Goal: Communication & Community: Ask a question

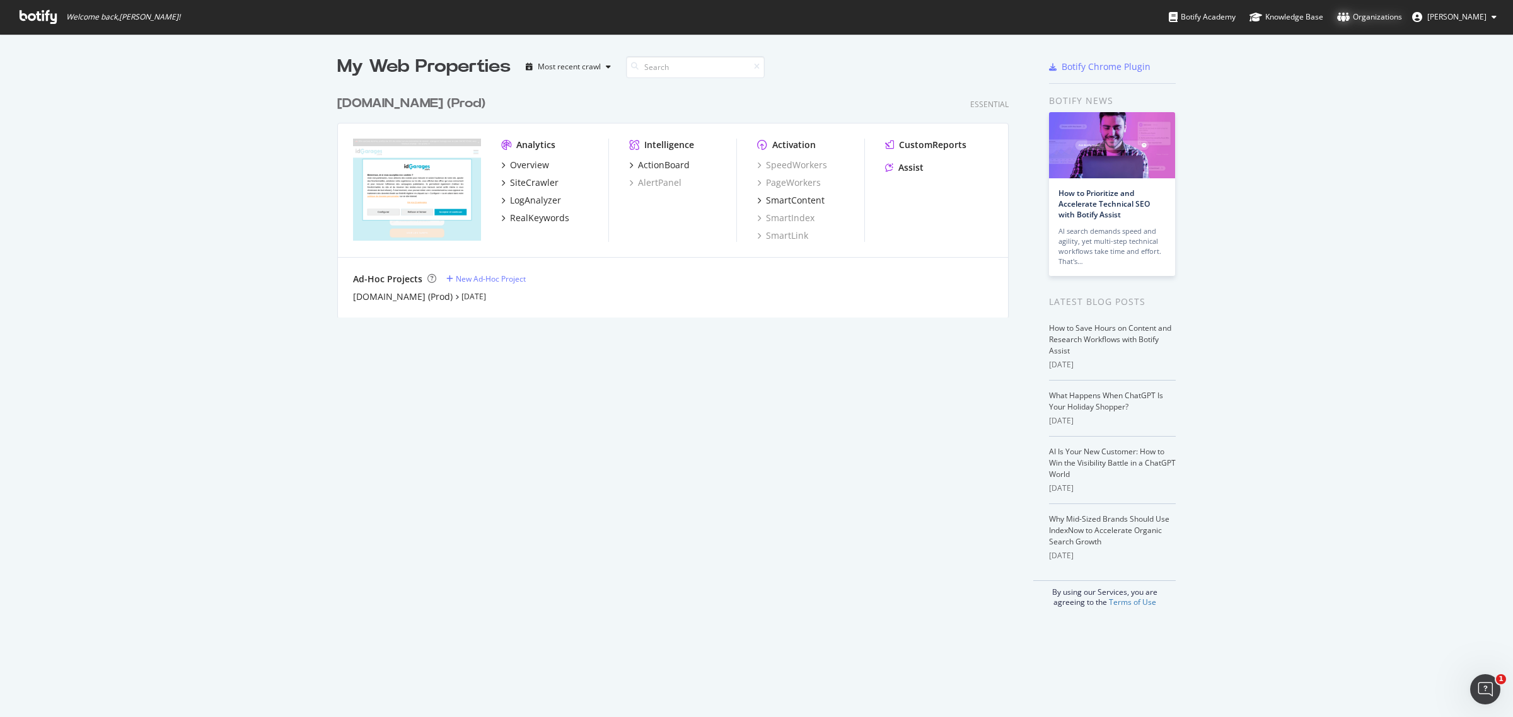
click at [1394, 18] on div "Organizations" at bounding box center [1369, 17] width 65 height 13
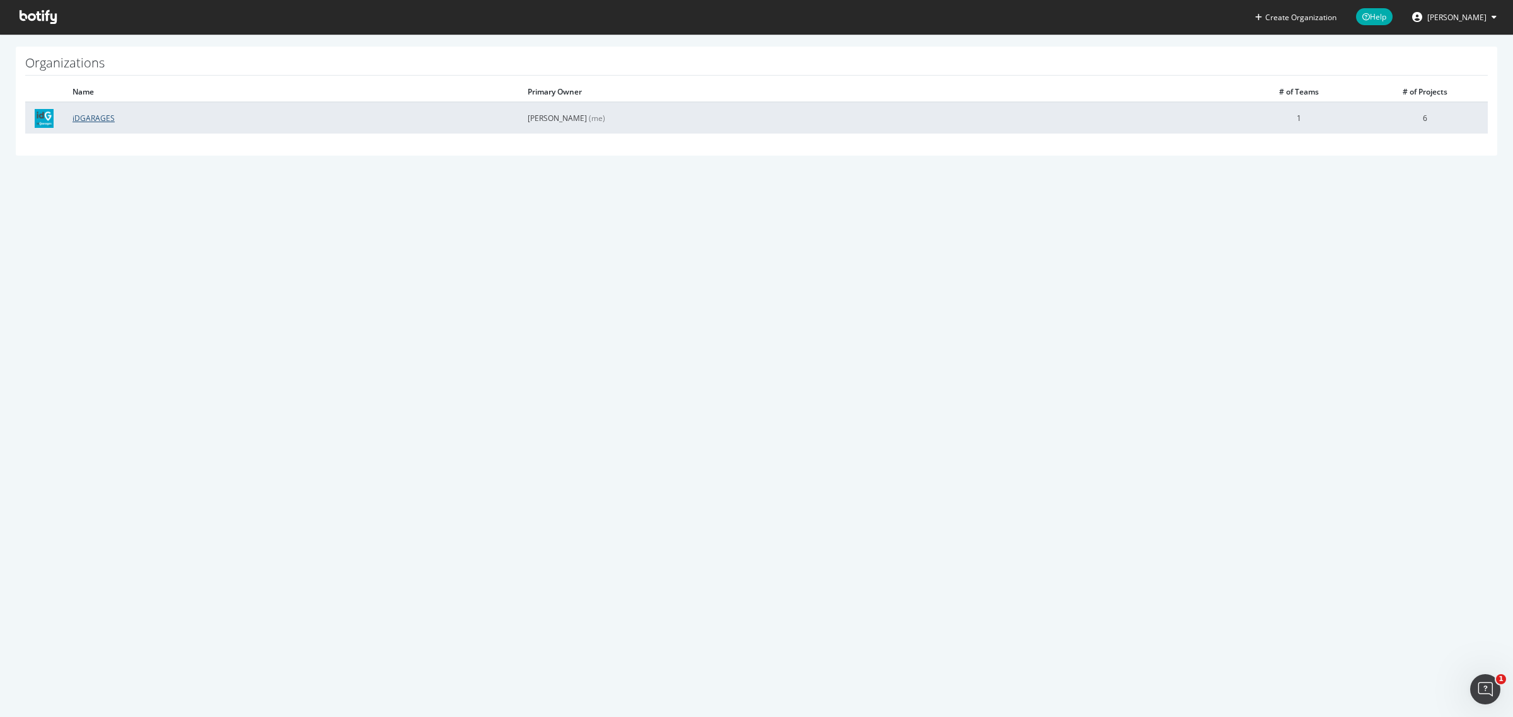
click at [103, 115] on link "iDGARAGES" at bounding box center [93, 118] width 42 height 11
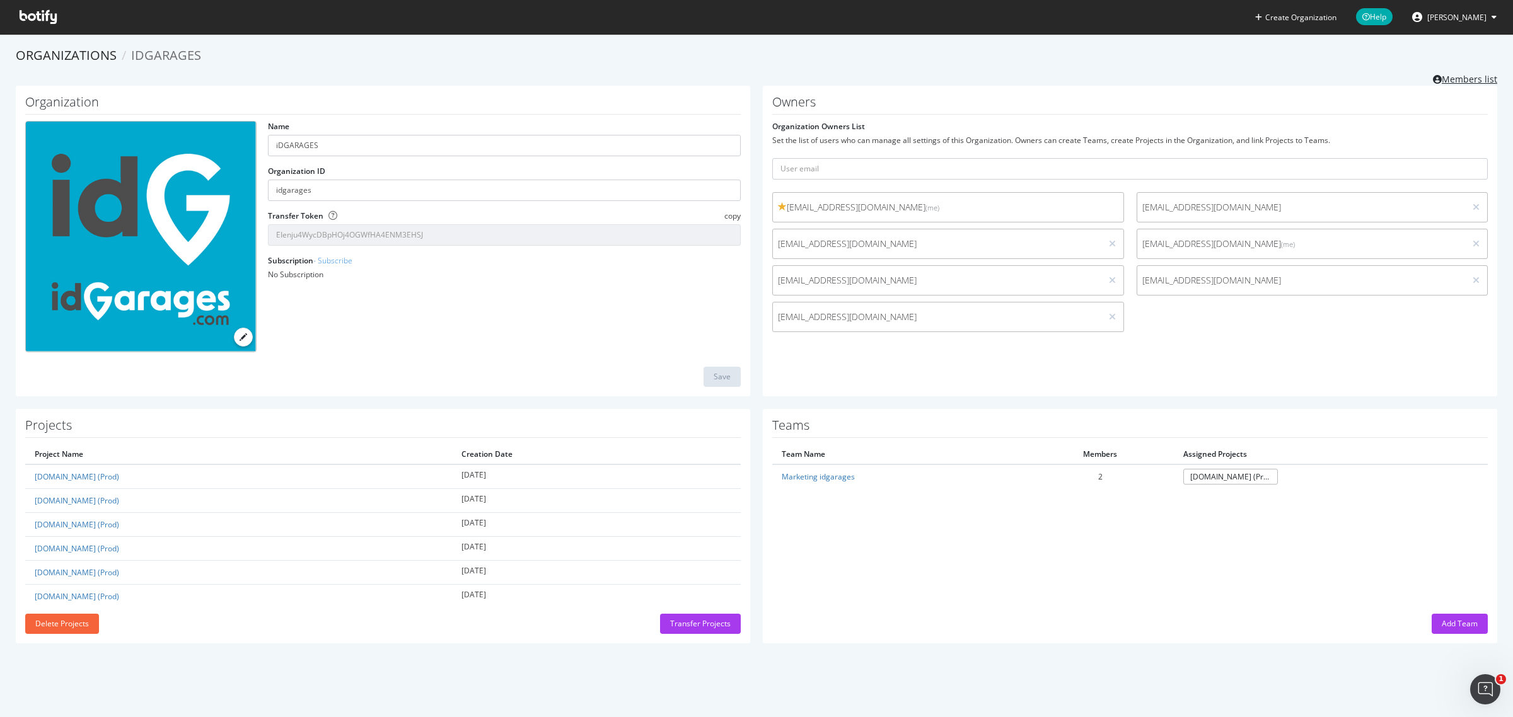
click at [1457, 74] on link "Members list" at bounding box center [1465, 78] width 64 height 16
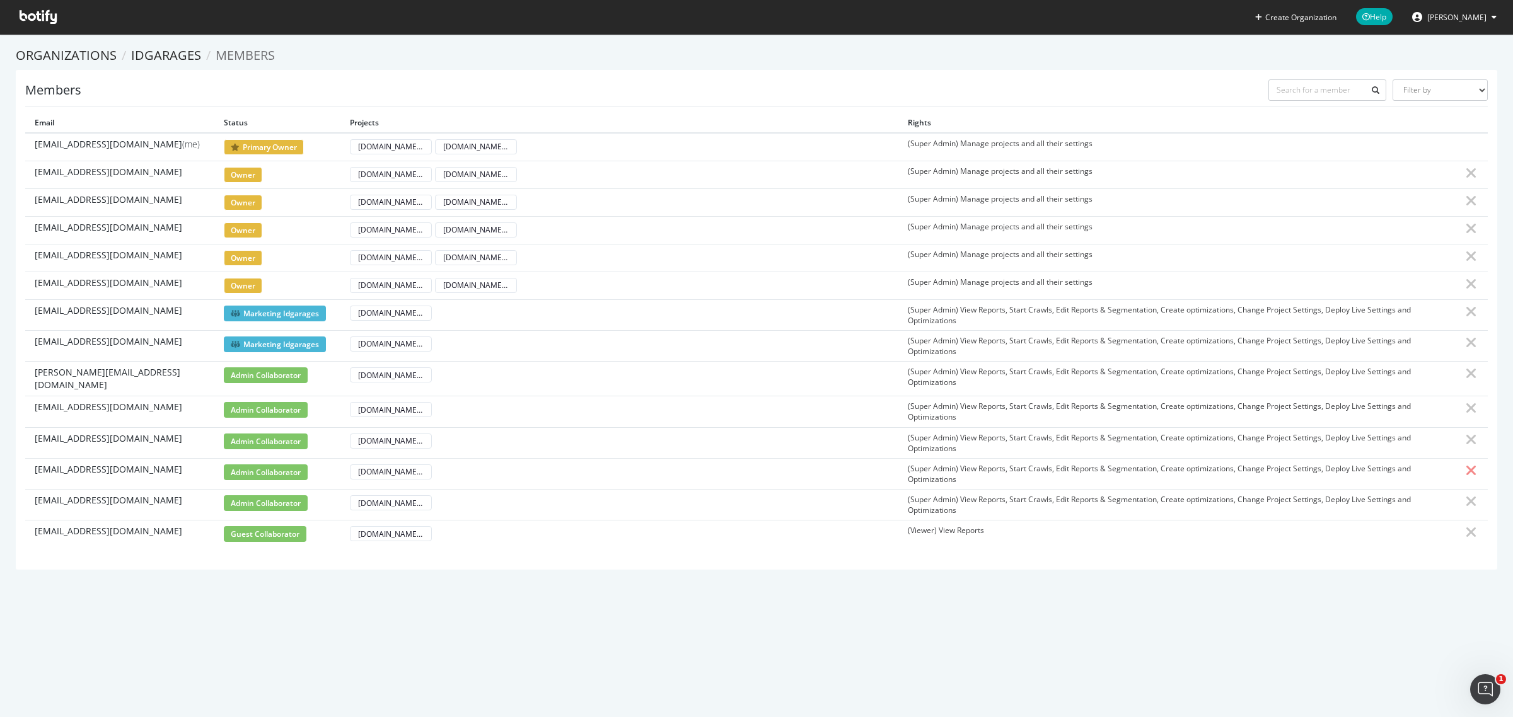
click at [1465, 467] on icon at bounding box center [1470, 470] width 11 height 15
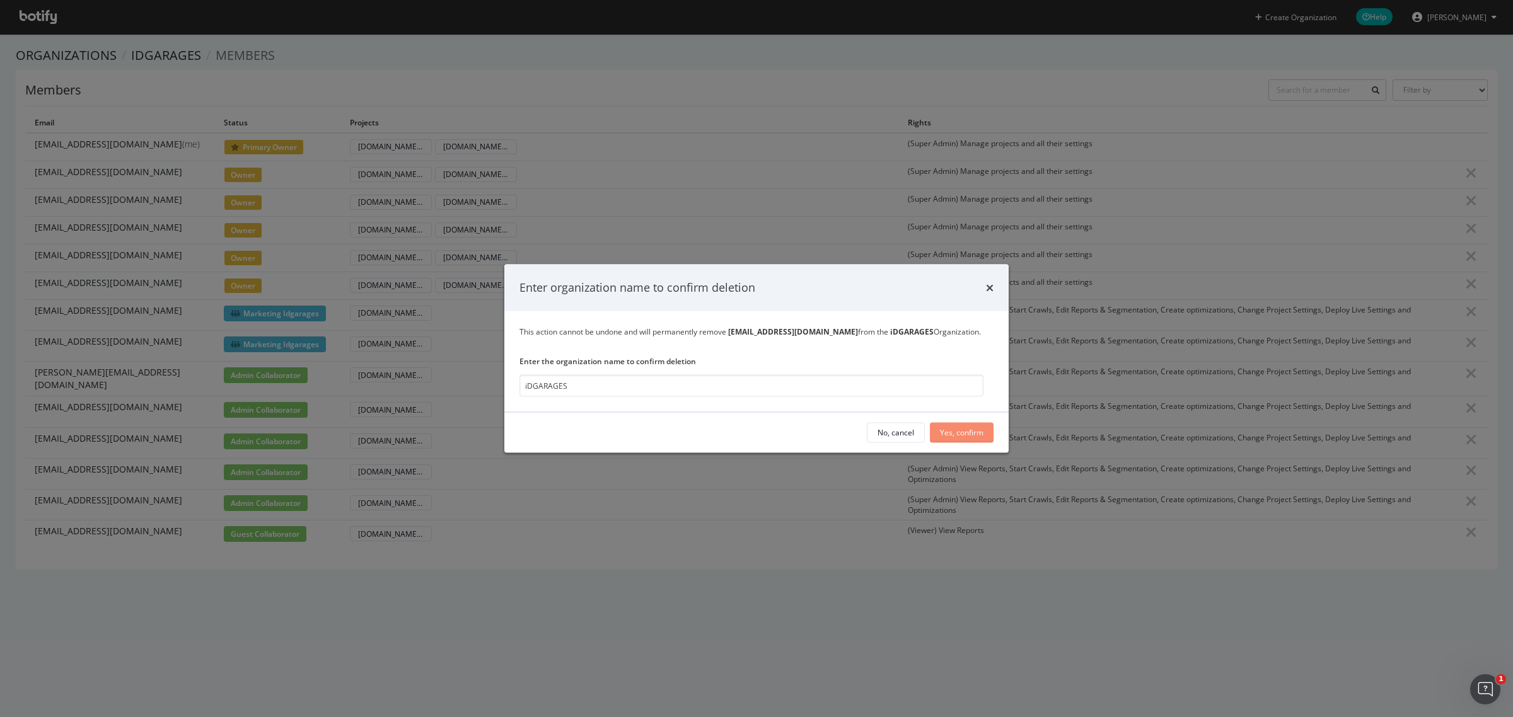
type input "iDGARAGES"
click at [959, 436] on div "Yes, confirm" at bounding box center [961, 432] width 43 height 11
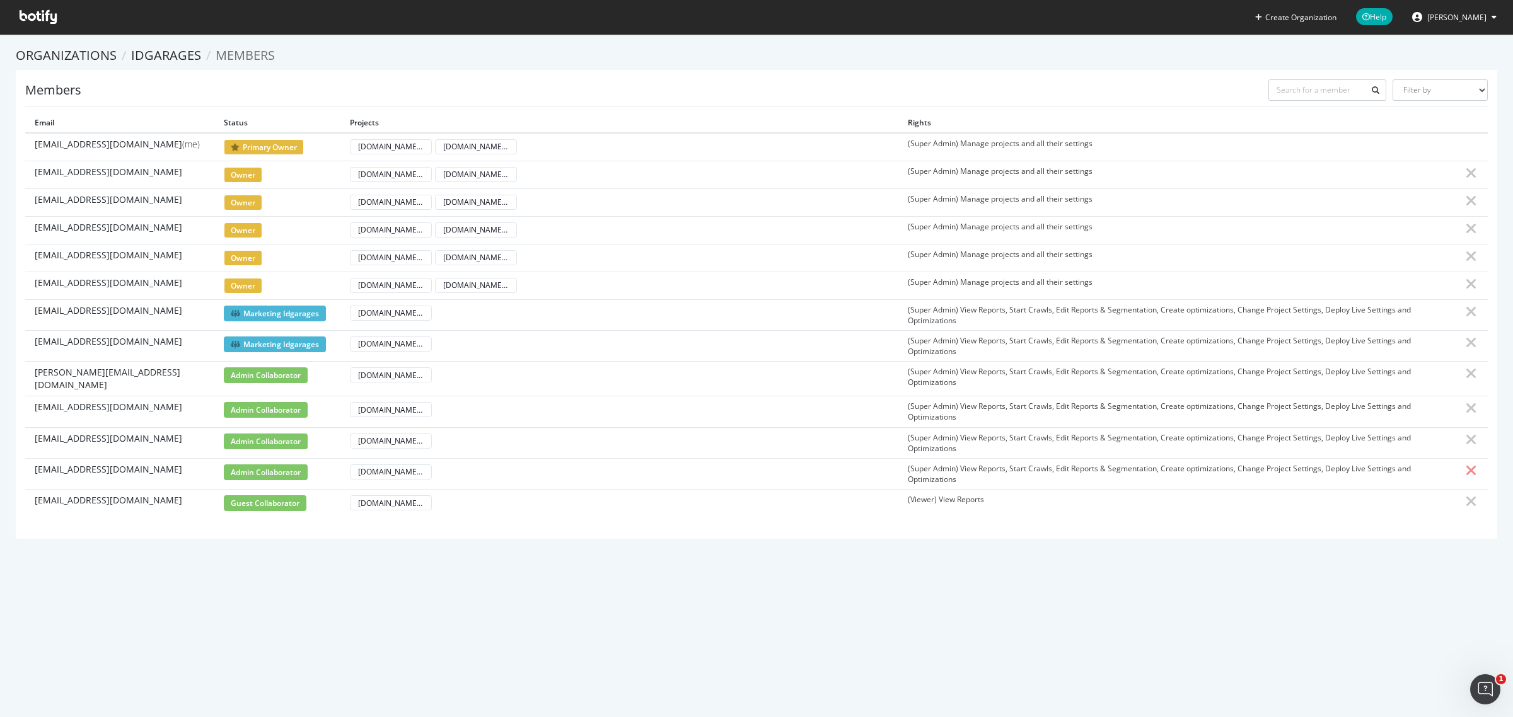
click at [1465, 465] on icon at bounding box center [1470, 470] width 11 height 15
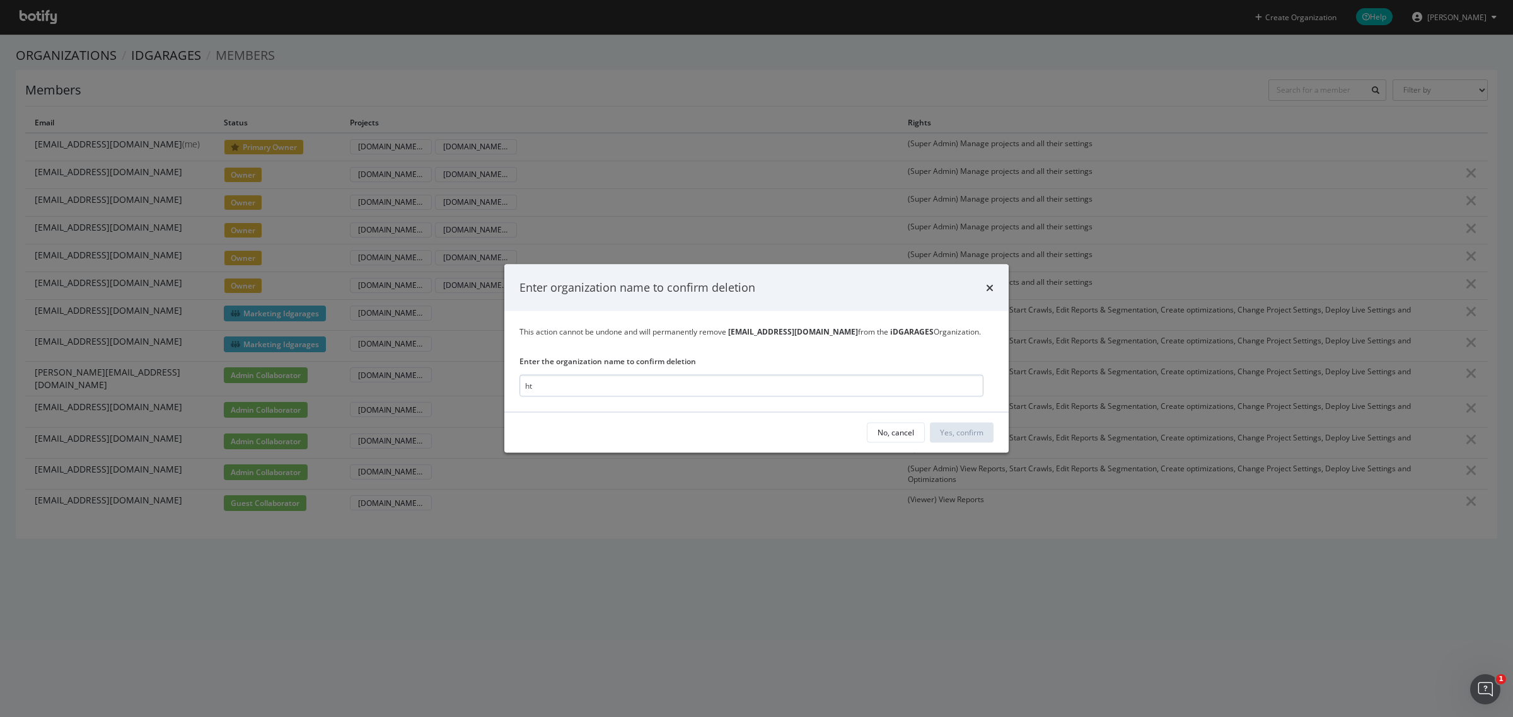
type input "h"
type input "iDGARAGES"
click at [978, 429] on div "Yes, confirm" at bounding box center [961, 432] width 43 height 11
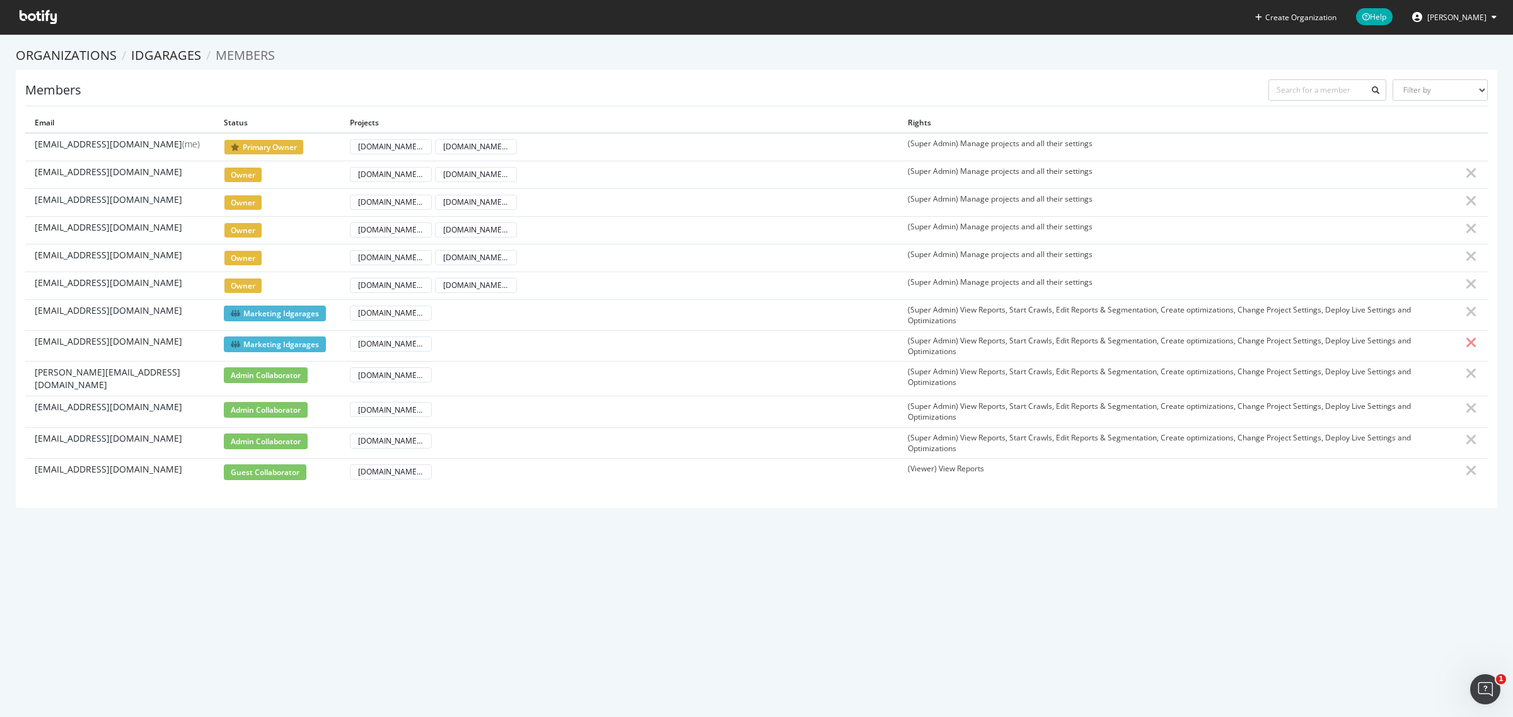
click at [1465, 347] on icon at bounding box center [1470, 342] width 11 height 15
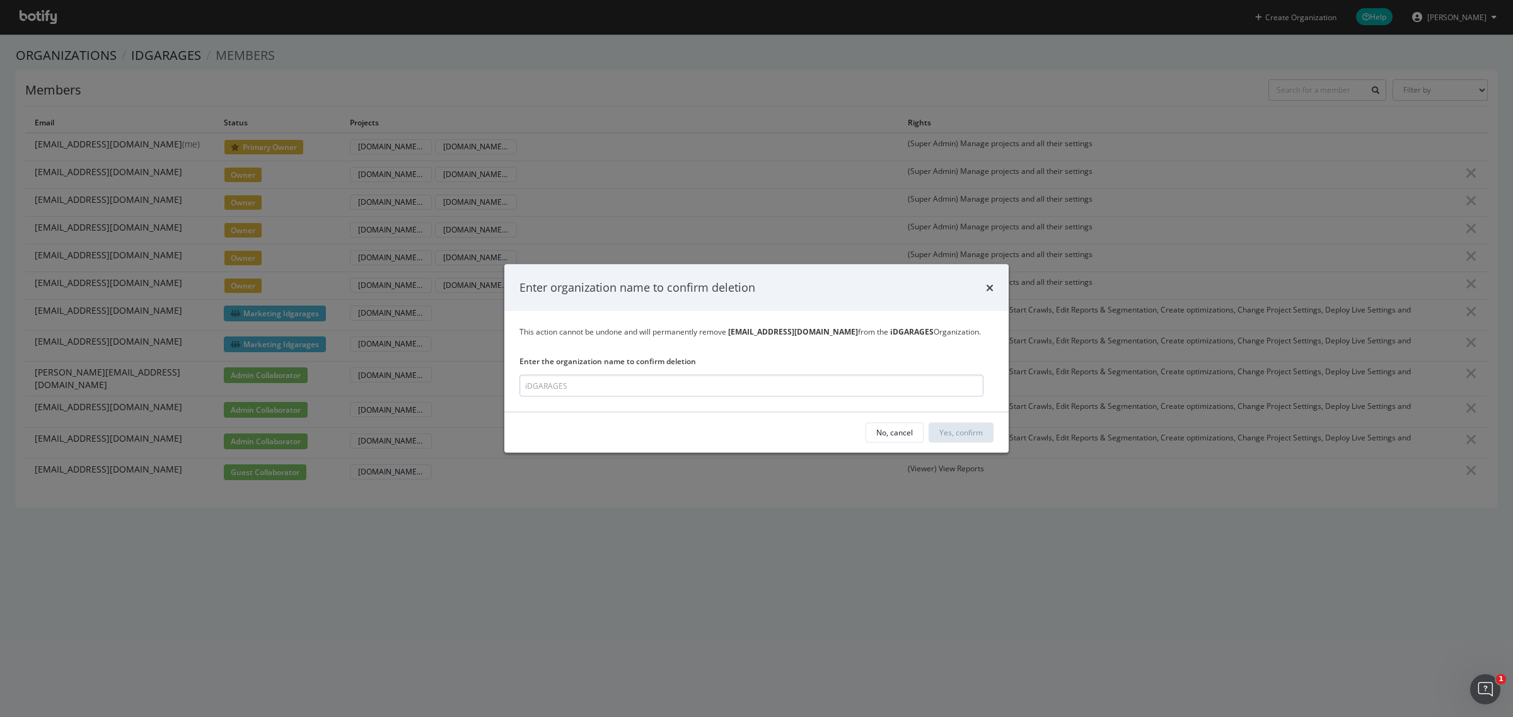
click at [719, 381] on input "modal" at bounding box center [751, 385] width 464 height 22
type input "iDGARAGES"
click at [967, 430] on div "Yes, confirm" at bounding box center [961, 432] width 43 height 11
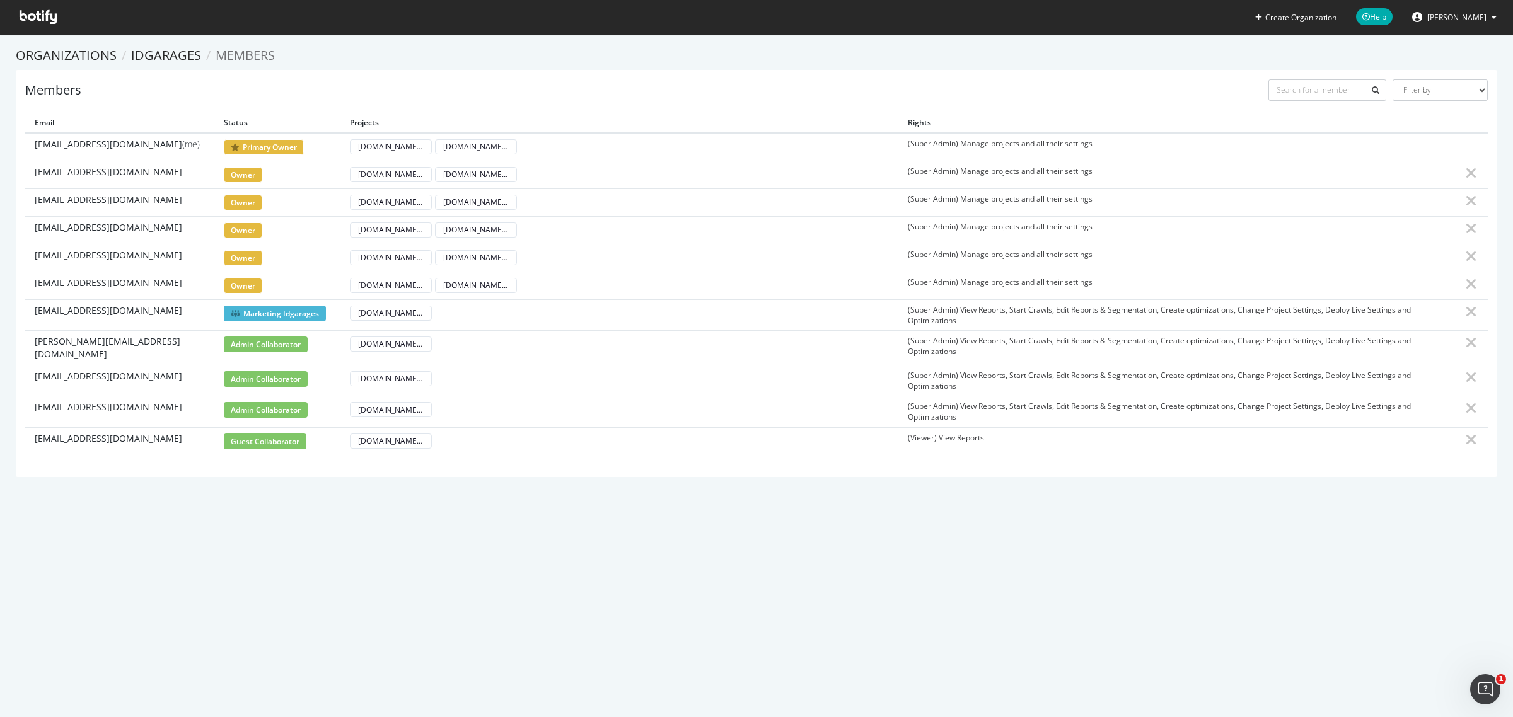
drag, startPoint x: 189, startPoint y: 281, endPoint x: 26, endPoint y: 282, distance: 163.2
click at [26, 282] on td "s-vigouroux@autodistribution.com" at bounding box center [119, 286] width 189 height 28
copy span "s-vigouroux@autodistribution.com"
click at [67, 313] on span "fabien@idgarages.com" at bounding box center [108, 310] width 147 height 13
click at [231, 314] on icon at bounding box center [235, 314] width 9 height 8
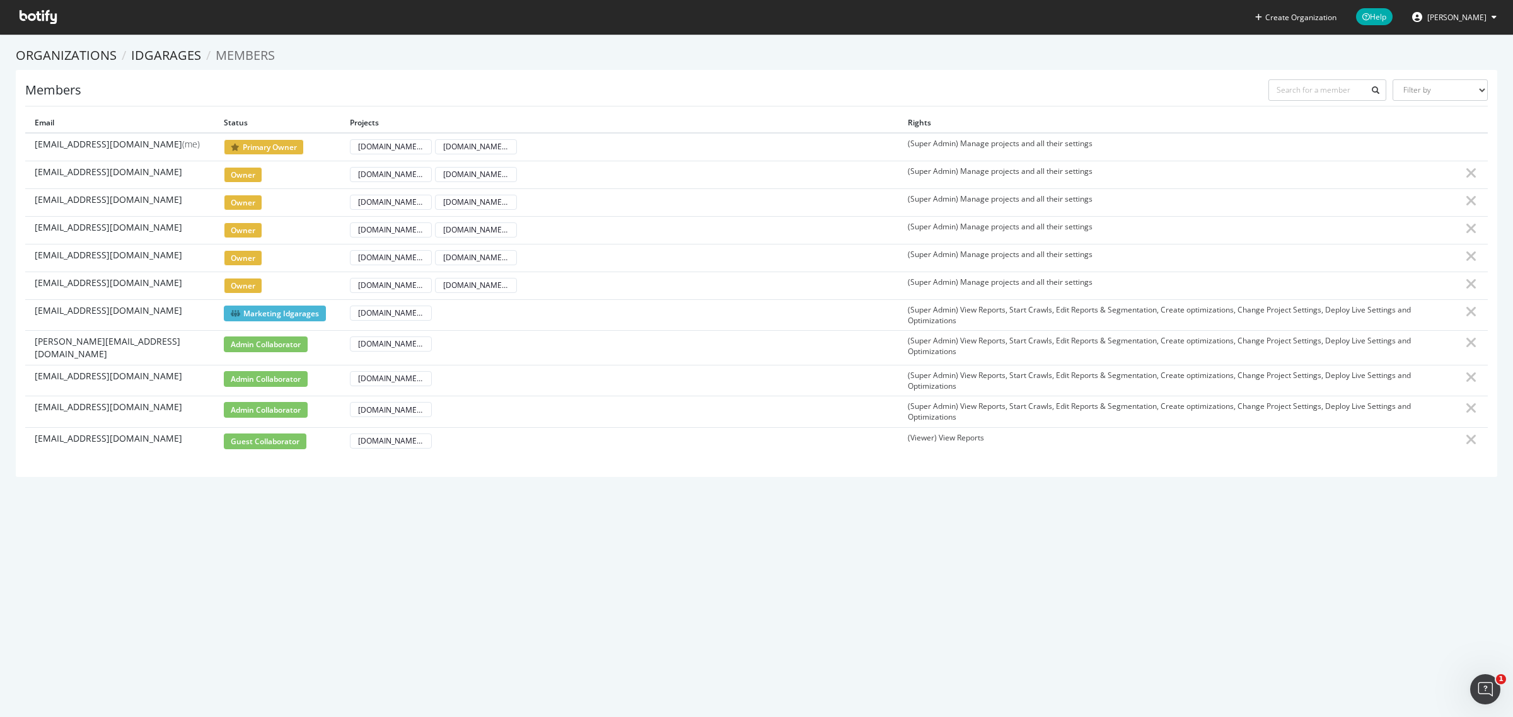
click at [256, 314] on span "Marketing idgarages" at bounding box center [275, 314] width 102 height 16
click at [301, 316] on span "Marketing idgarages" at bounding box center [275, 314] width 102 height 16
click at [303, 316] on span "Marketing idgarages" at bounding box center [275, 314] width 102 height 16
click at [73, 48] on link "Organizations" at bounding box center [66, 55] width 101 height 17
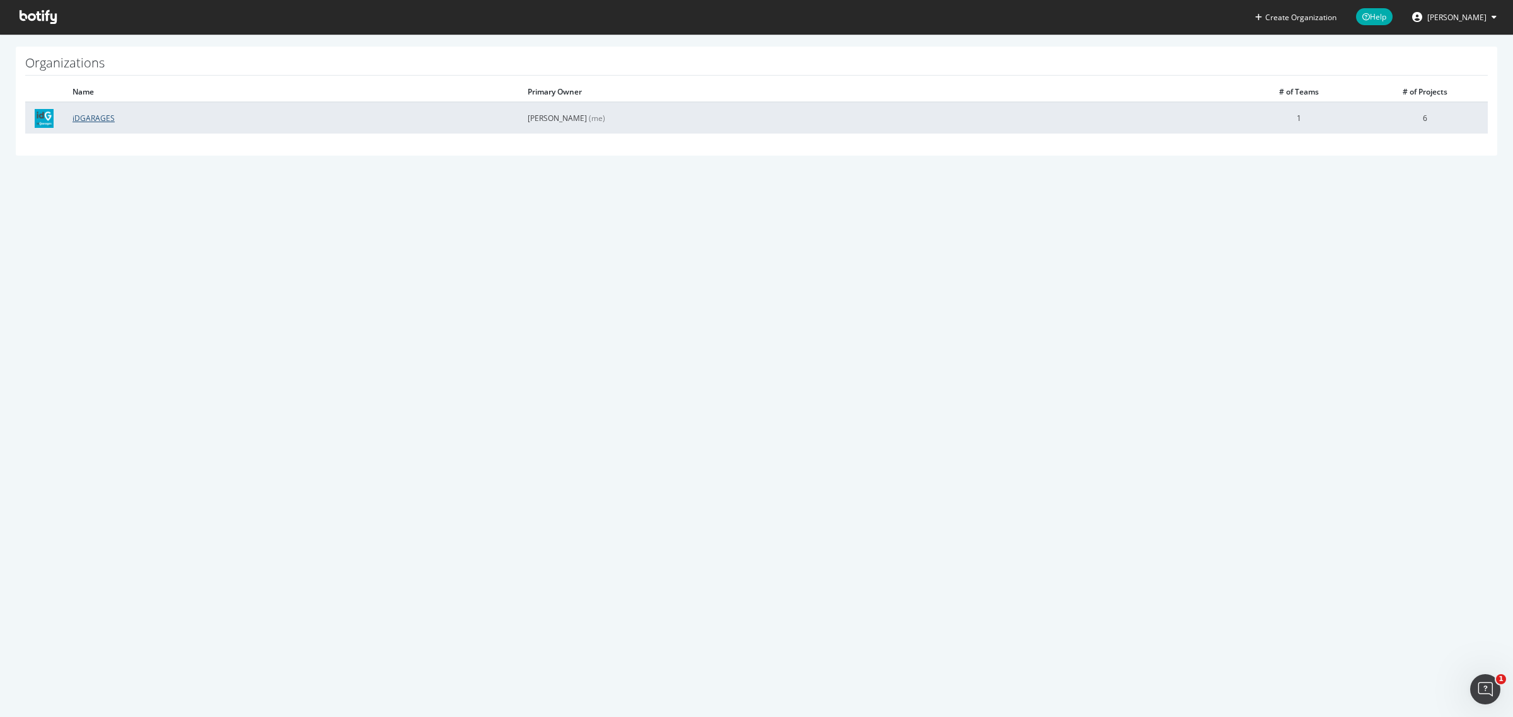
click at [86, 115] on link "iDGARAGES" at bounding box center [93, 118] width 42 height 11
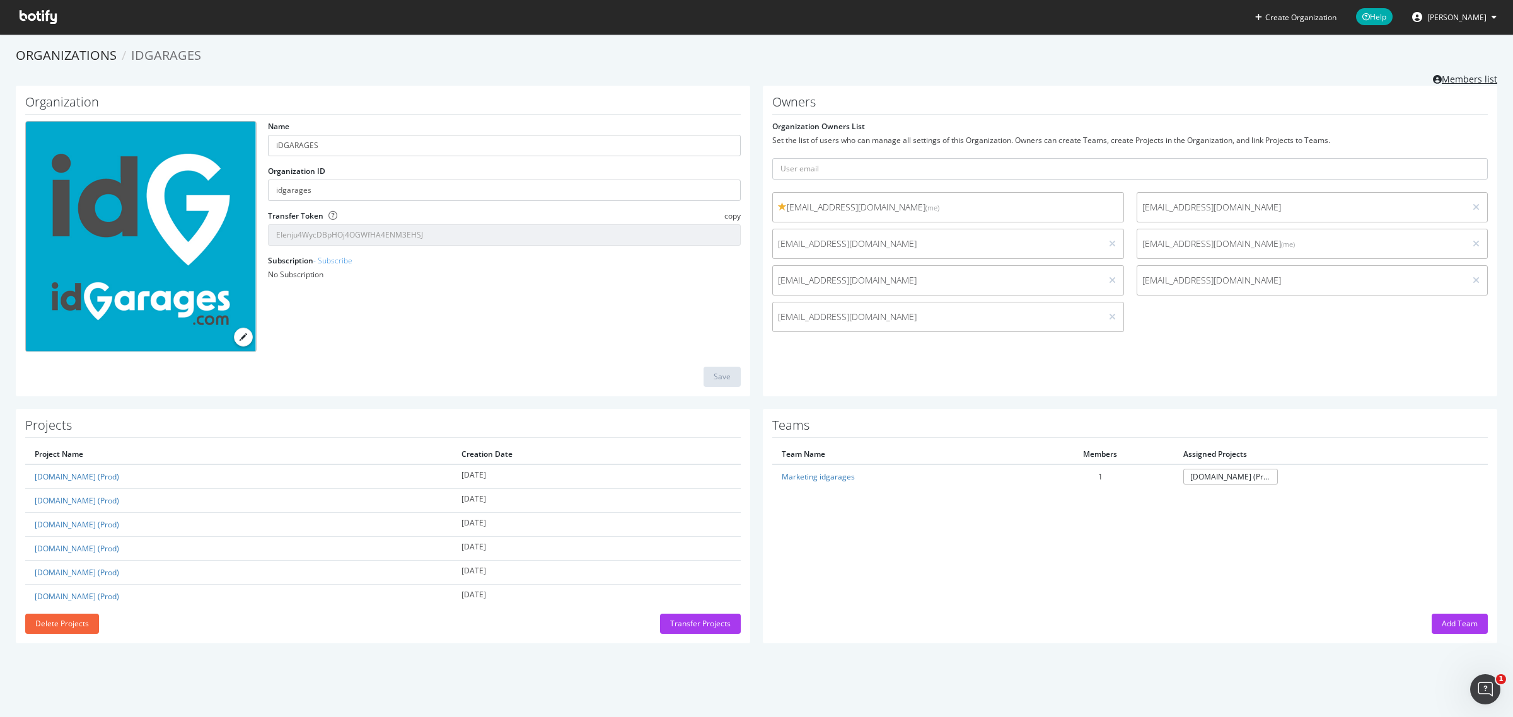
click at [1467, 74] on link "Members list" at bounding box center [1465, 78] width 64 height 16
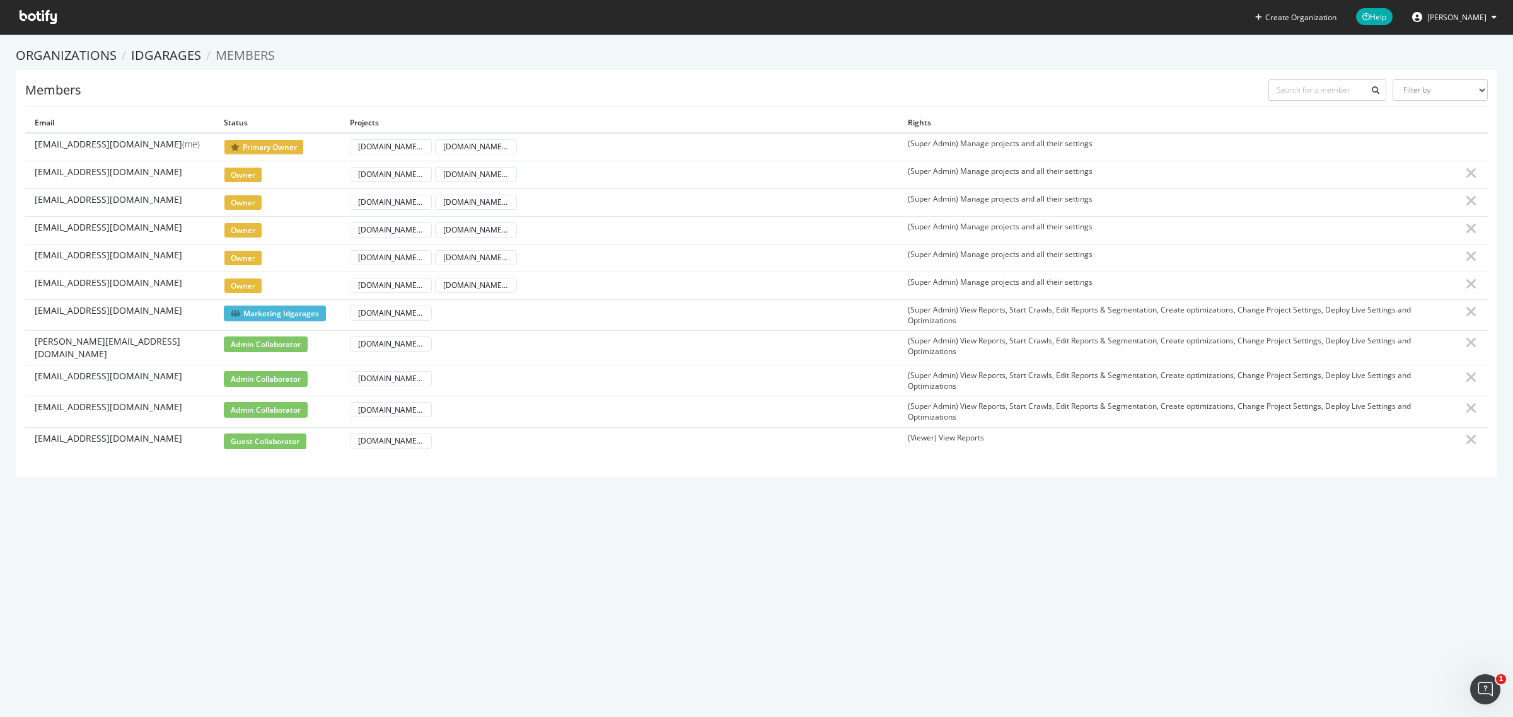
click at [37, 21] on icon at bounding box center [38, 17] width 37 height 14
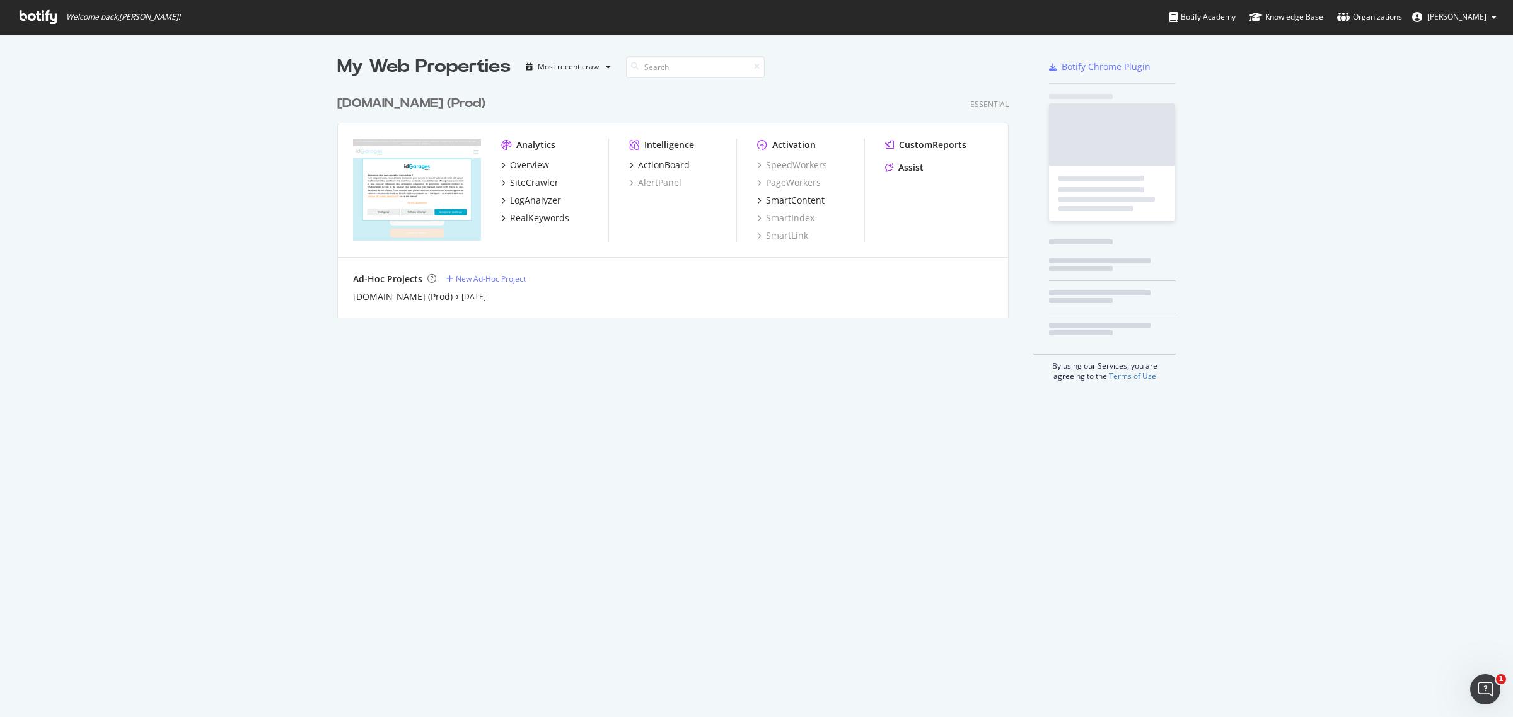
scroll to position [227, 669]
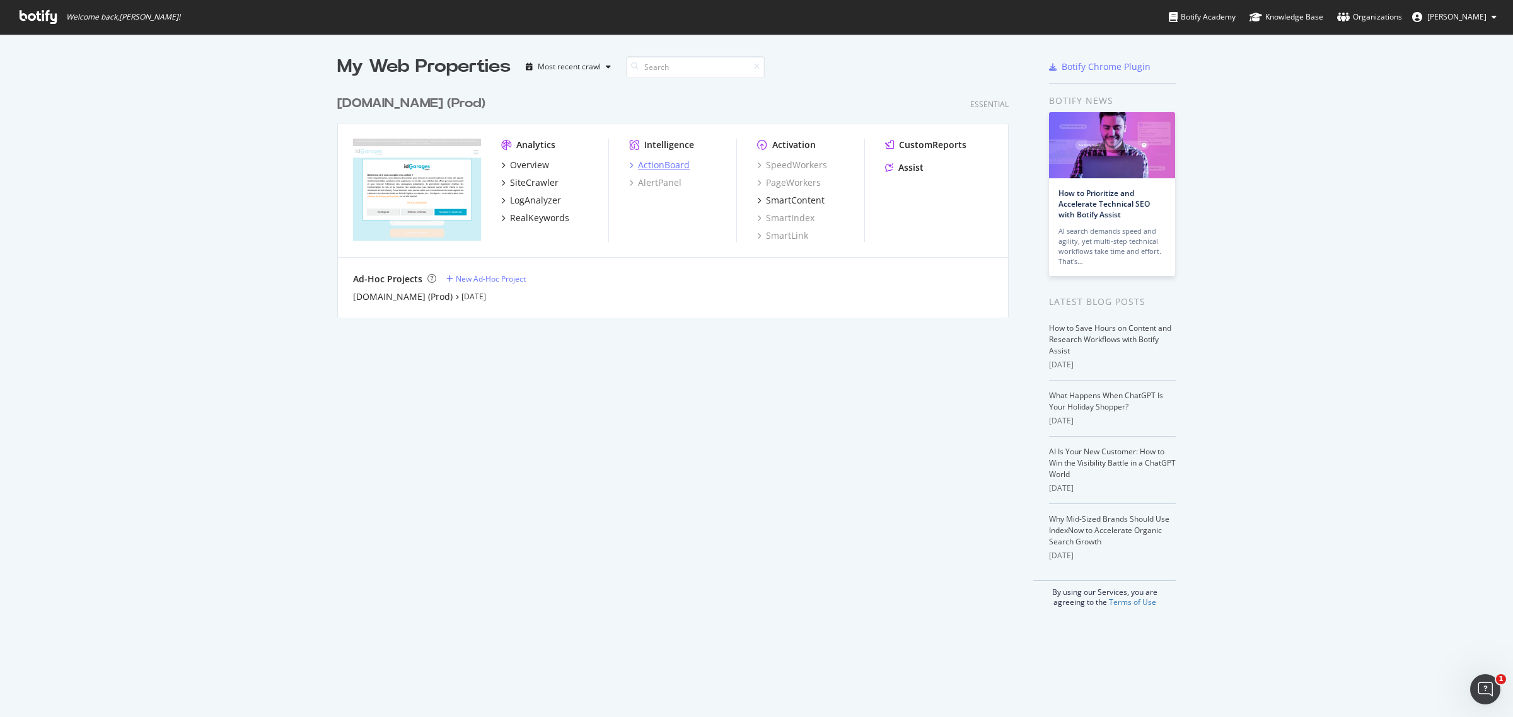
click at [651, 165] on div "ActionBoard" at bounding box center [664, 165] width 52 height 13
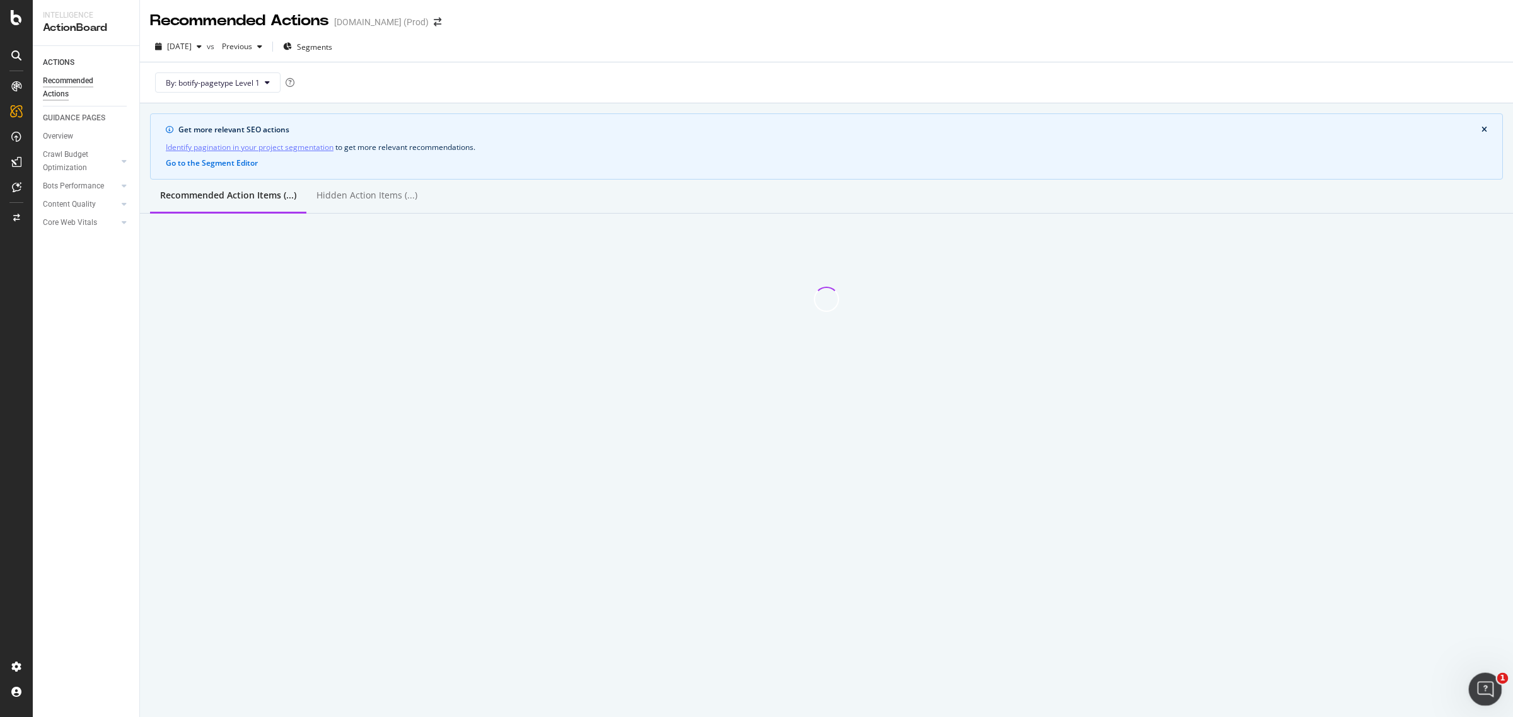
click at [1480, 692] on icon "Ouvrir le Messenger Intercom" at bounding box center [1483, 688] width 21 height 21
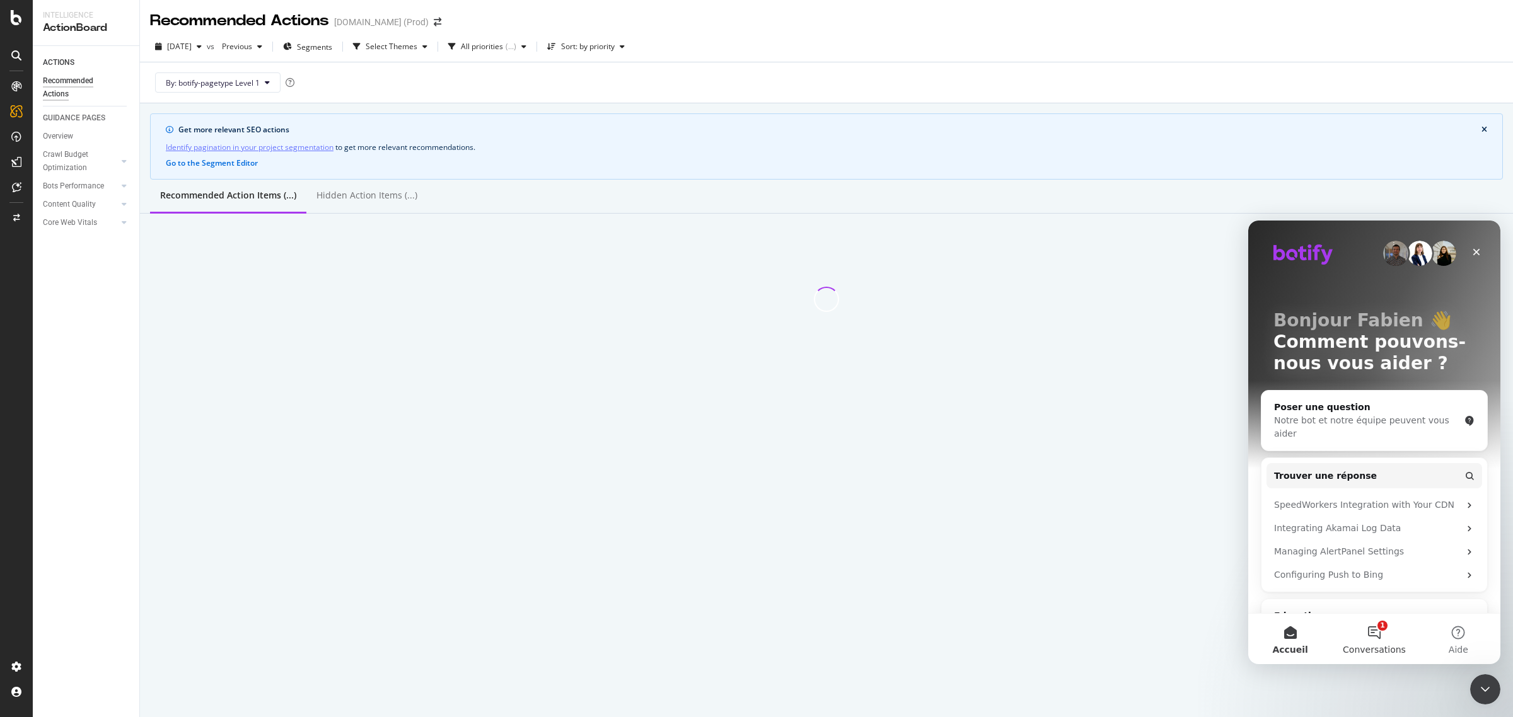
click at [1368, 630] on button "1 Conversations" at bounding box center [1374, 639] width 84 height 50
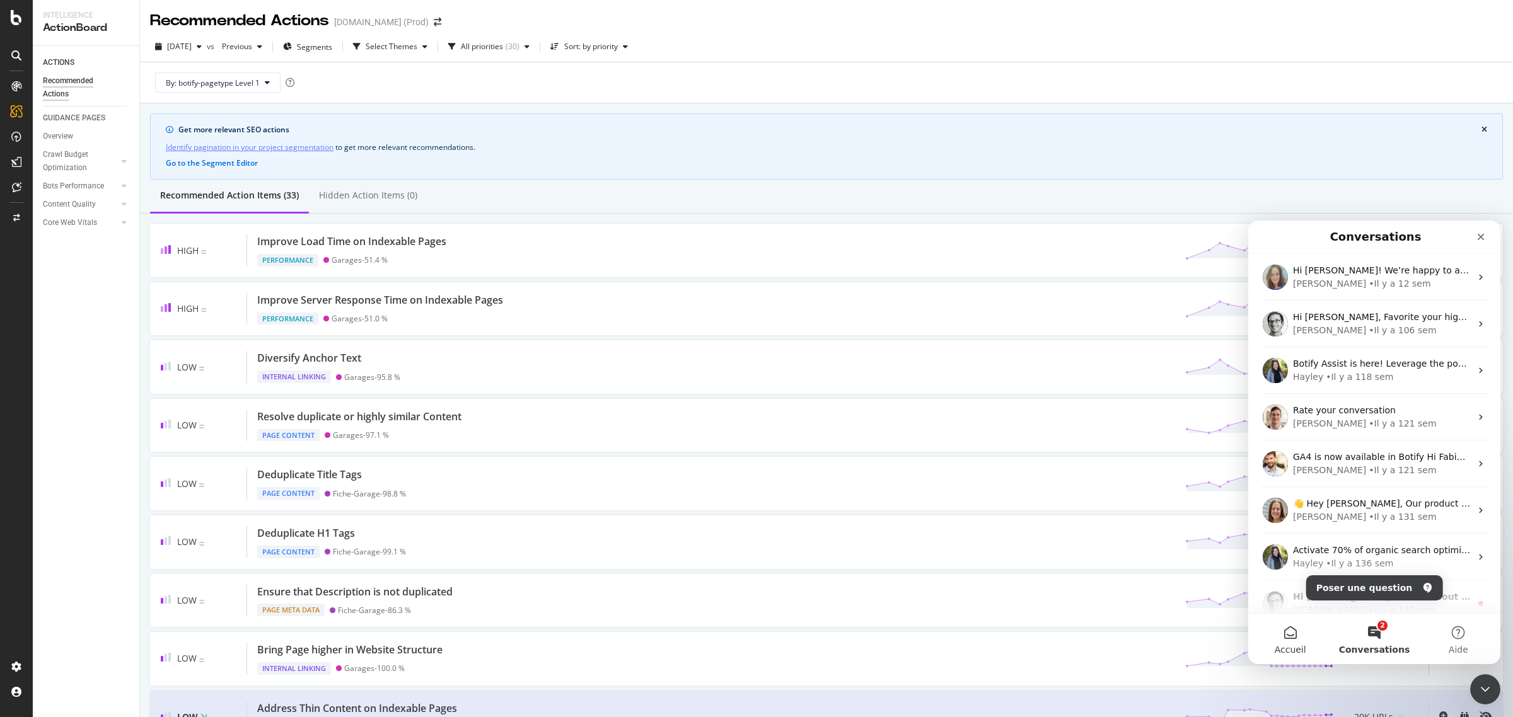
click at [1289, 637] on button "Accueil" at bounding box center [1290, 639] width 84 height 50
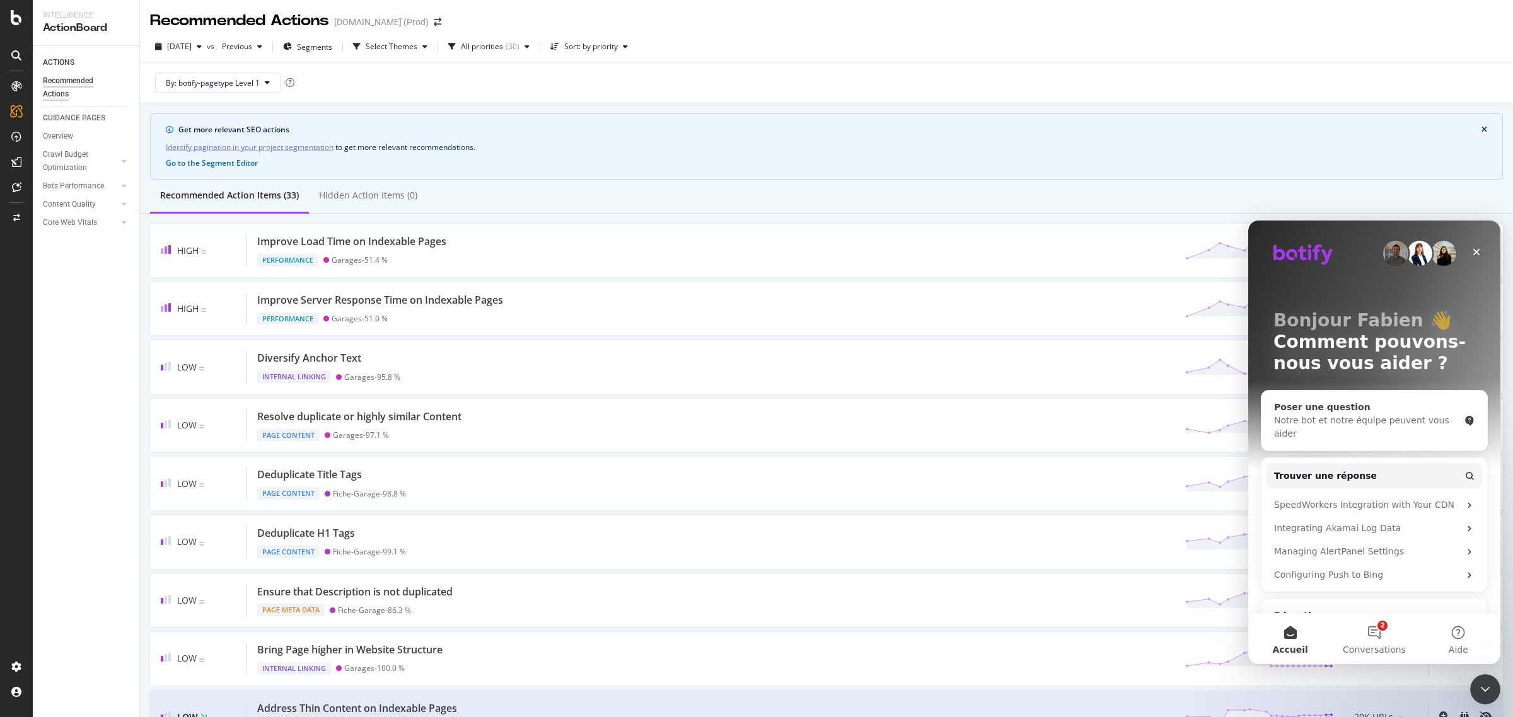
click at [1369, 428] on div "Notre bot et notre équipe peuvent vous aider" at bounding box center [1366, 427] width 185 height 26
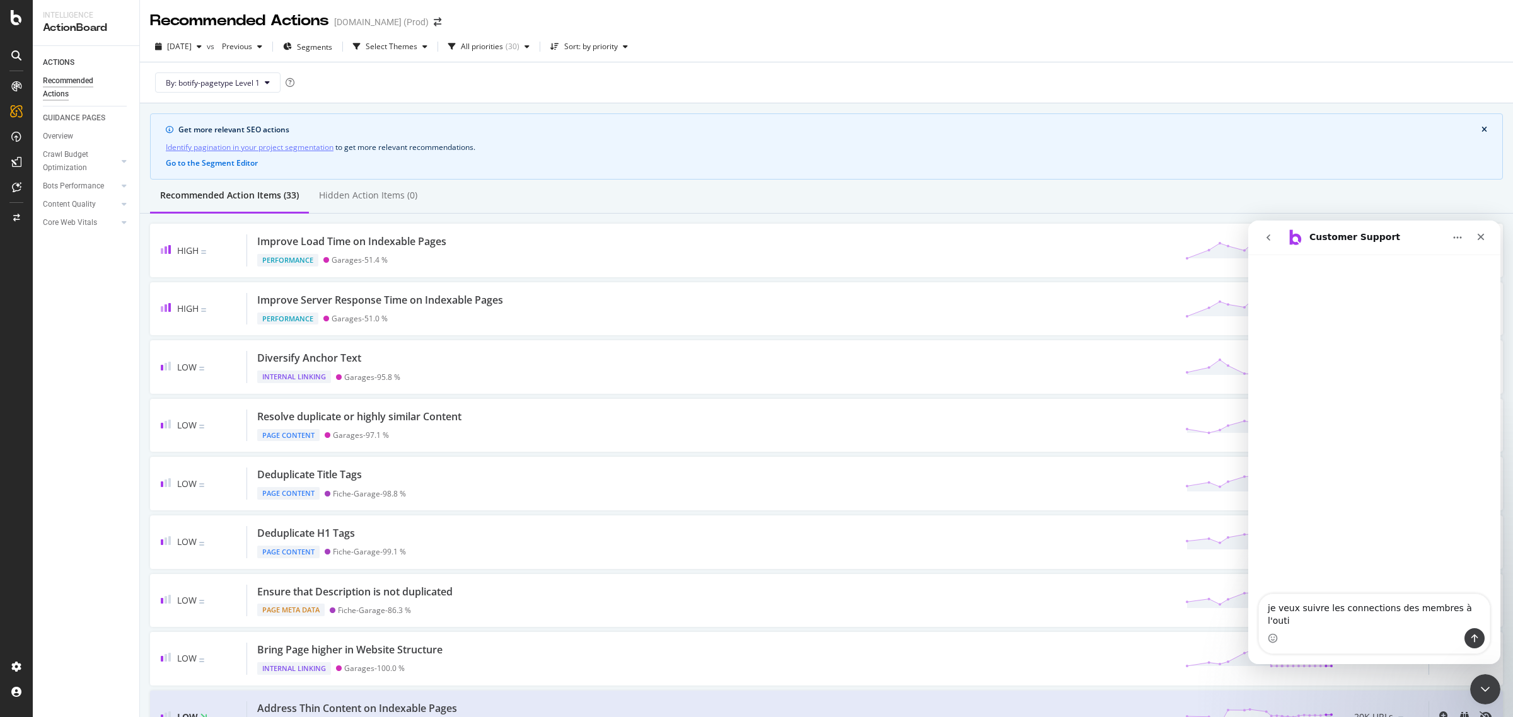
type textarea "je veux suivre les connections des membres à l'outil"
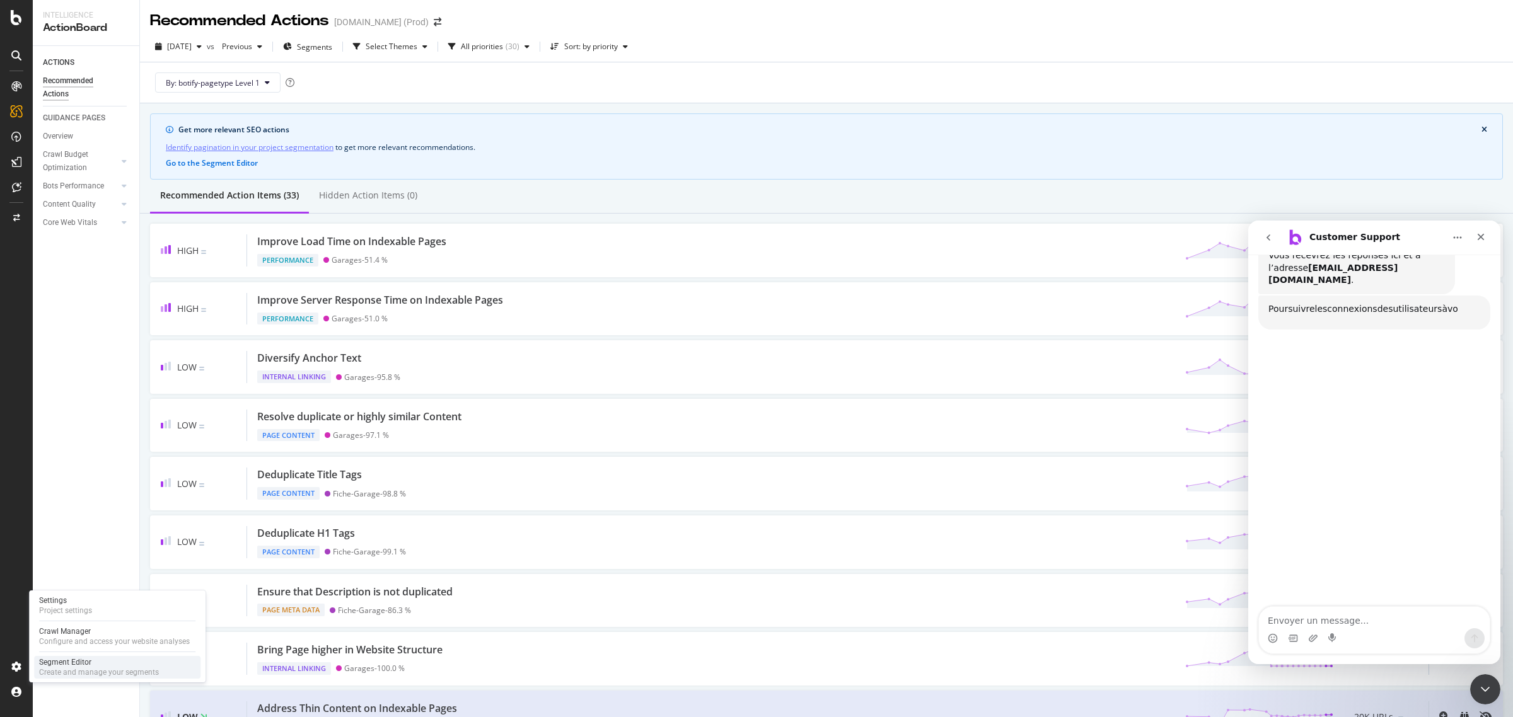
scroll to position [127, 0]
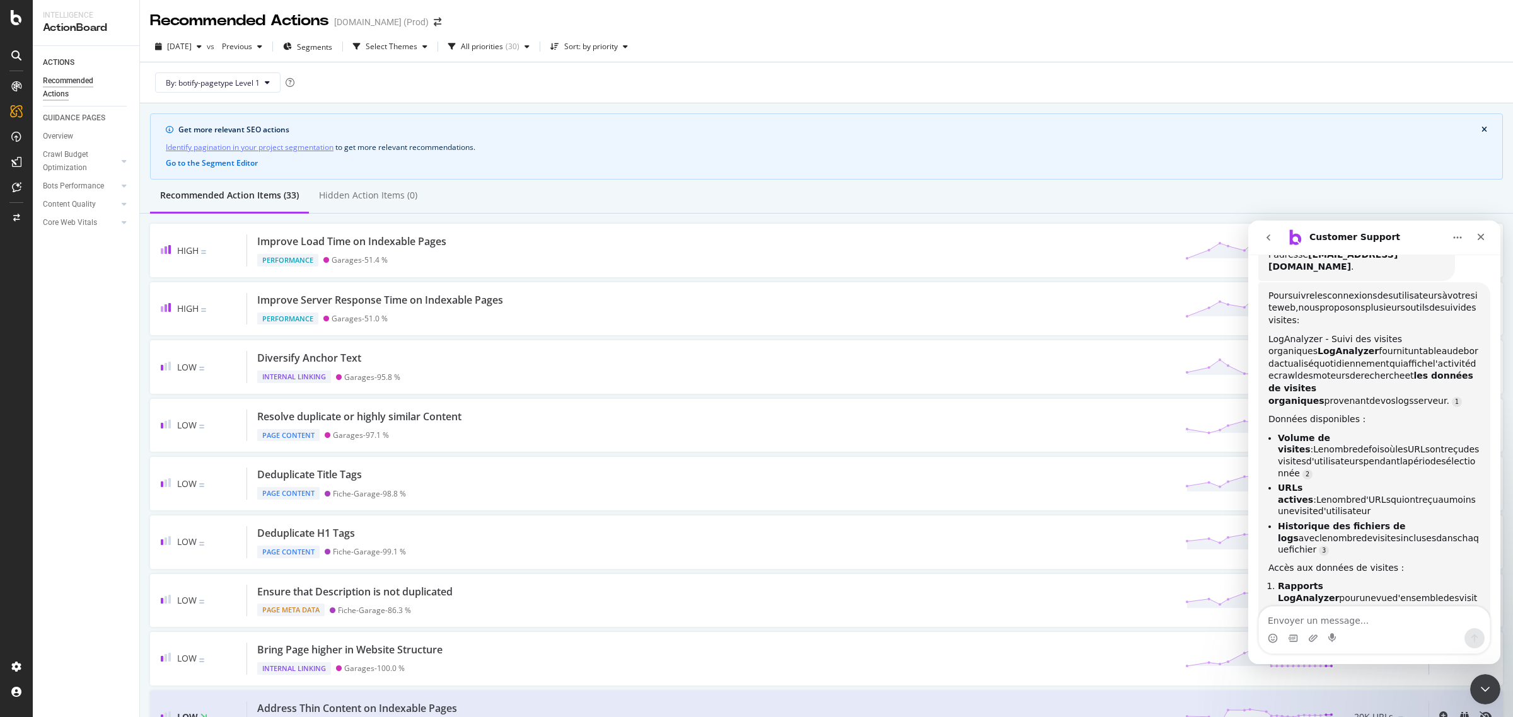
click at [1330, 621] on textarea "Envoyer un message..." at bounding box center [1374, 617] width 231 height 21
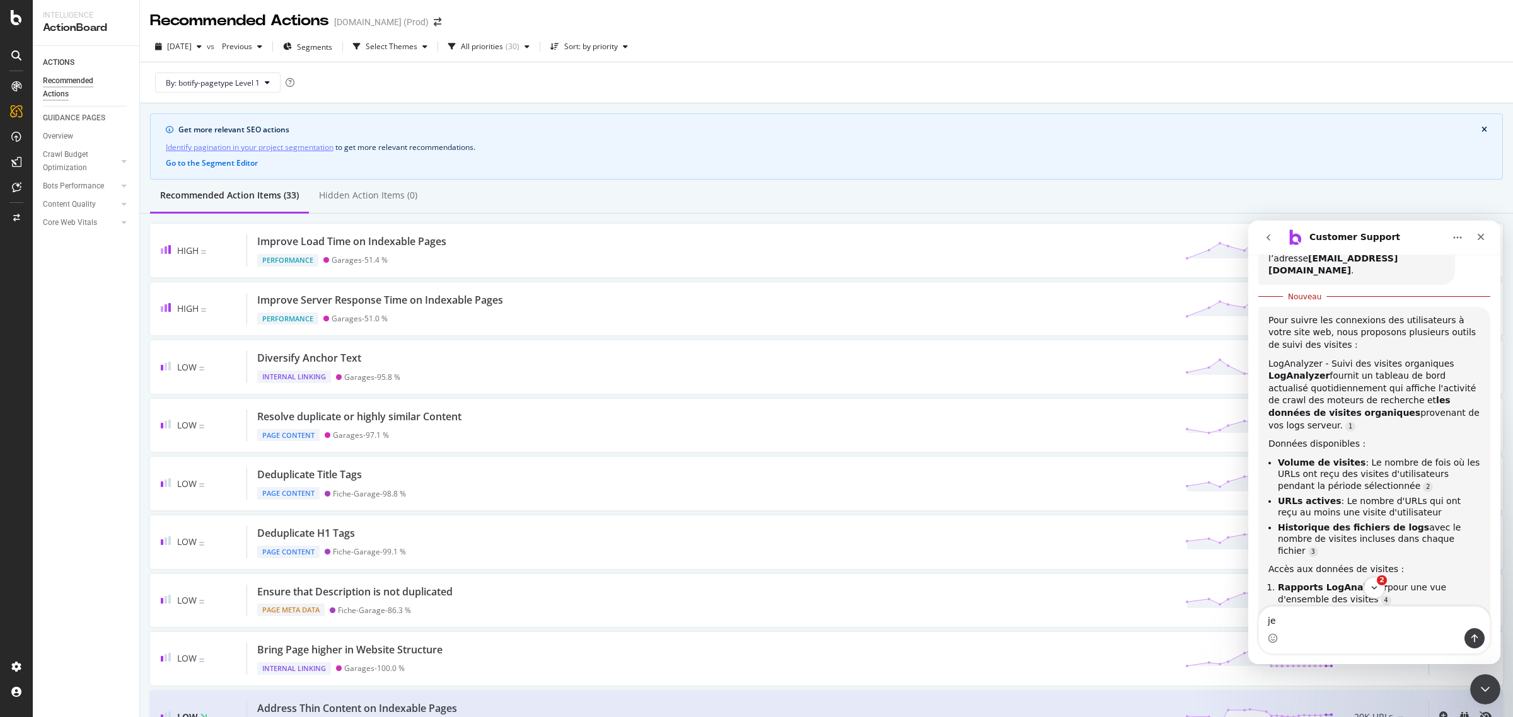
scroll to position [143, 0]
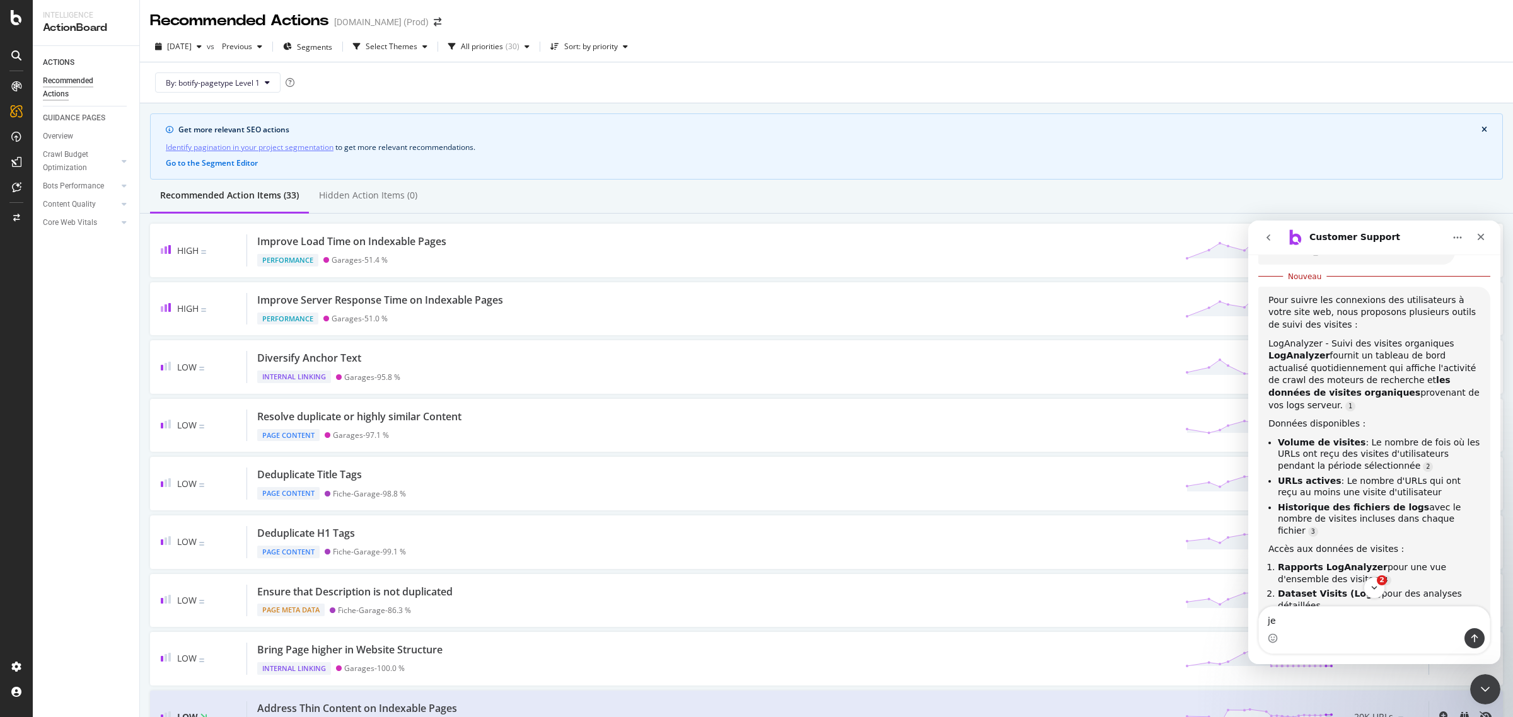
type textarea "j"
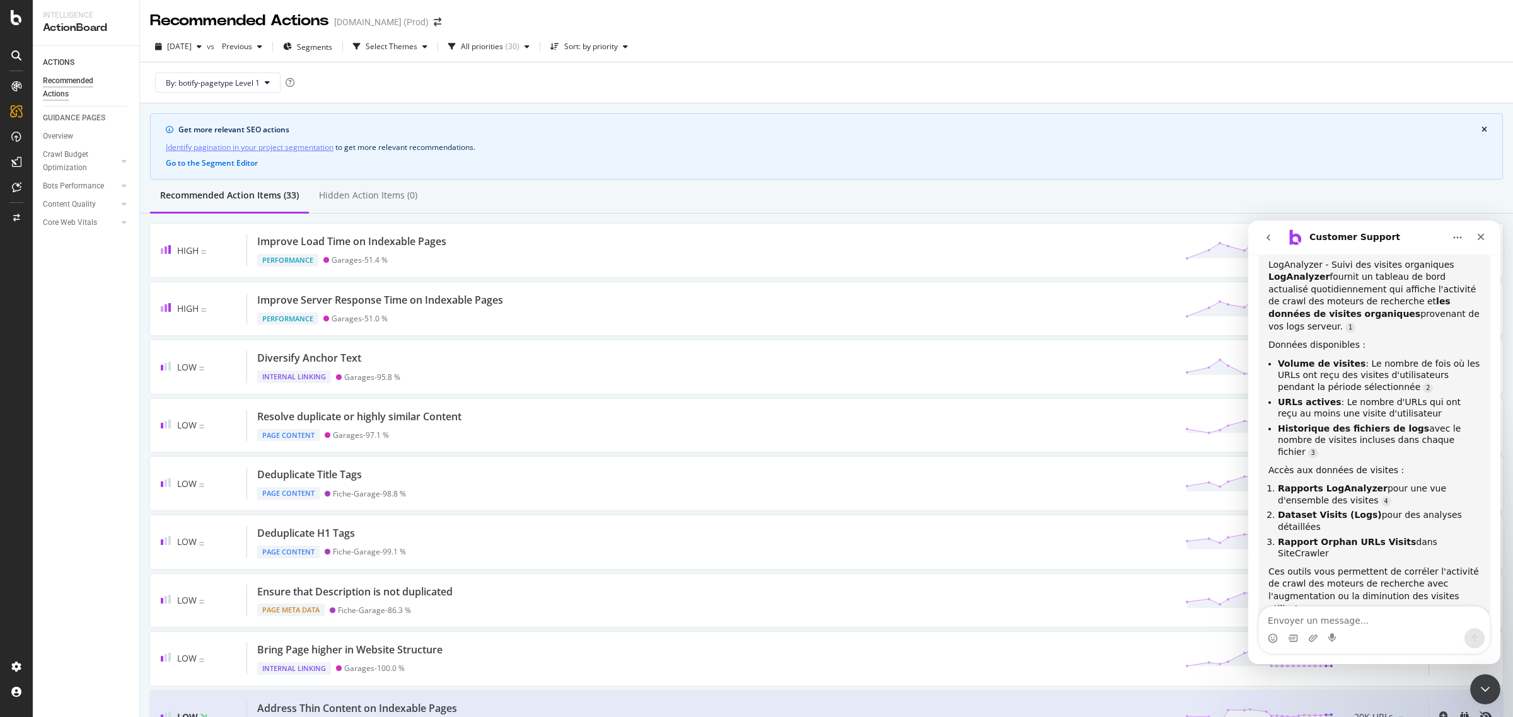
drag, startPoint x: 1496, startPoint y: 360, endPoint x: 2752, endPoint y: 791, distance: 1328.0
click at [1329, 615] on textarea "Envoyer un message..." at bounding box center [1374, 617] width 231 height 21
type textarea ","
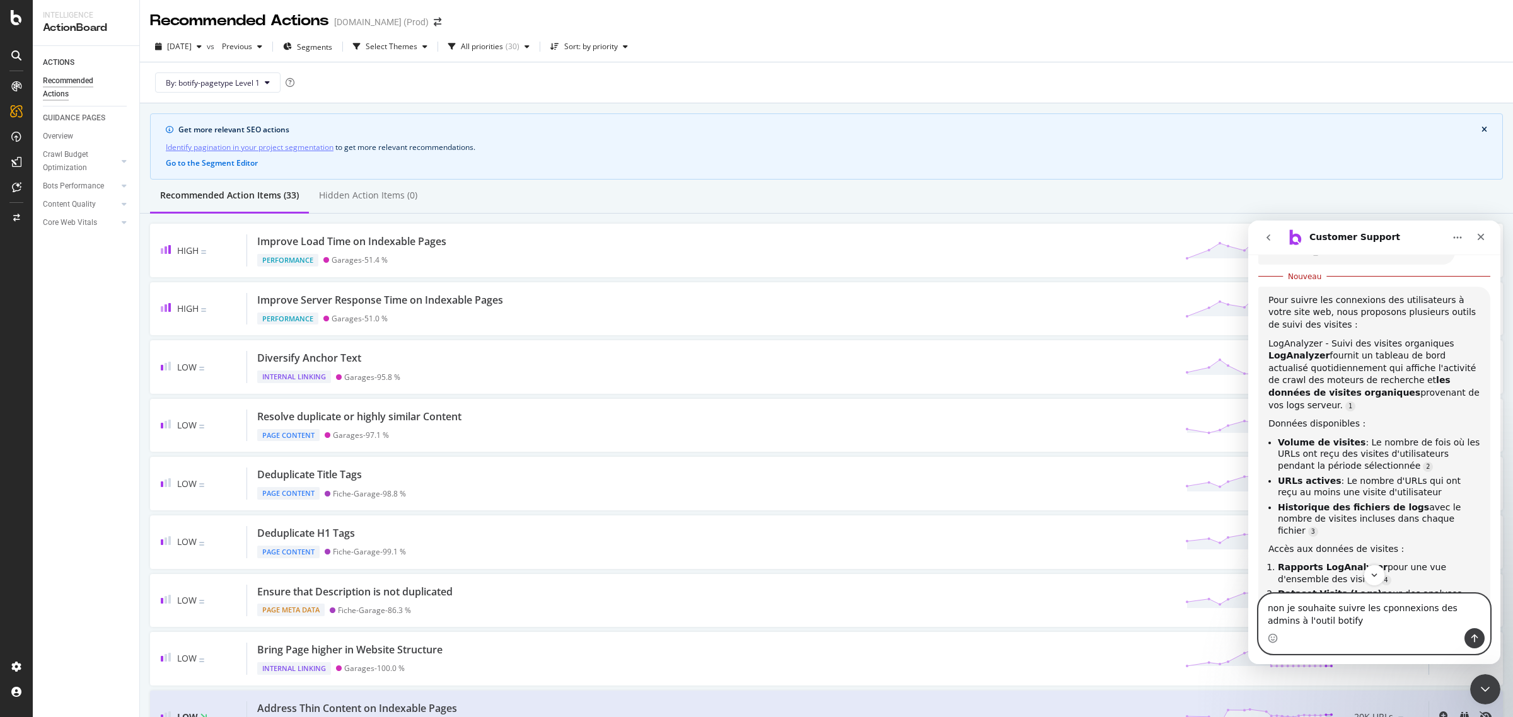
click at [1377, 611] on textarea "non je souhaite suivre les cponnexions des admins à l'outil botify" at bounding box center [1374, 611] width 231 height 34
type textarea "non je souhaite suivre les connexions des admins à l'outil botify"
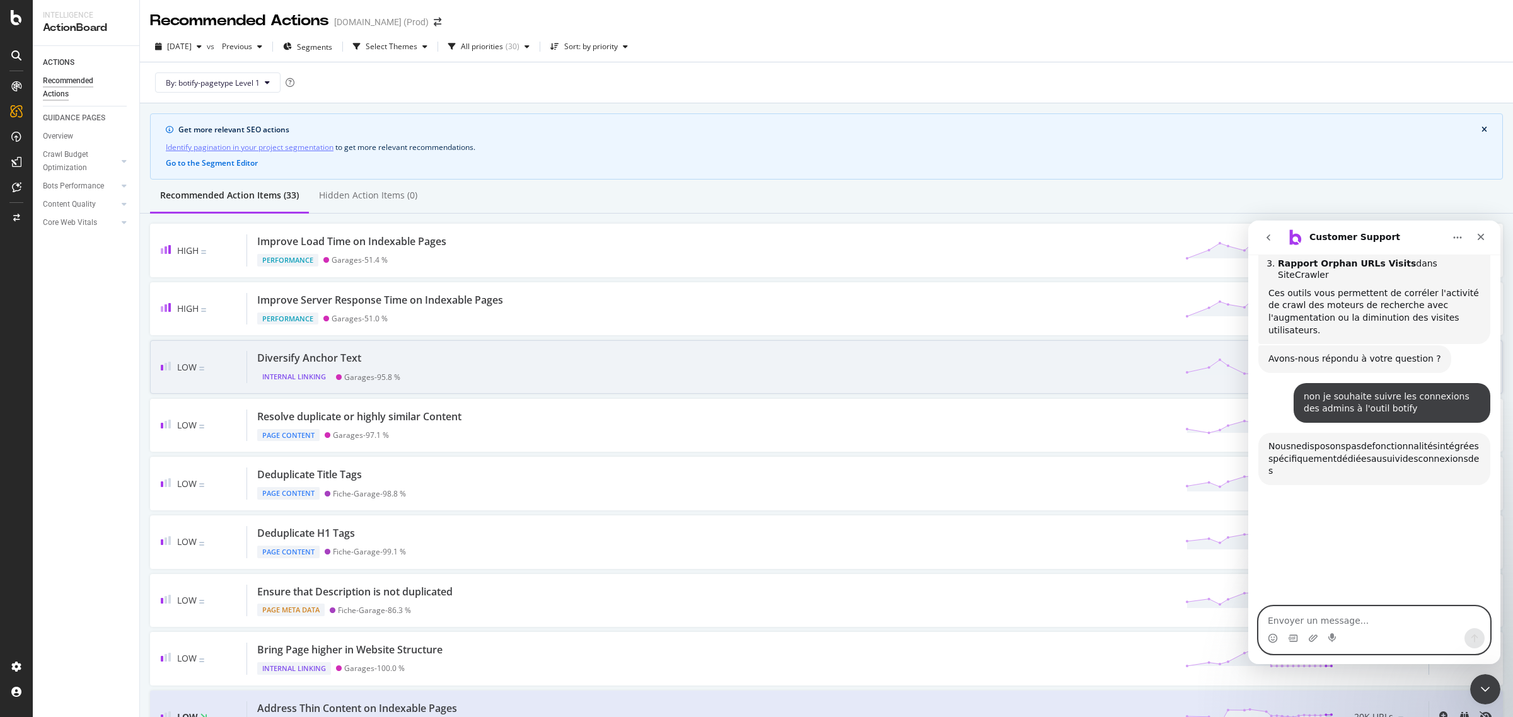
scroll to position [539, 0]
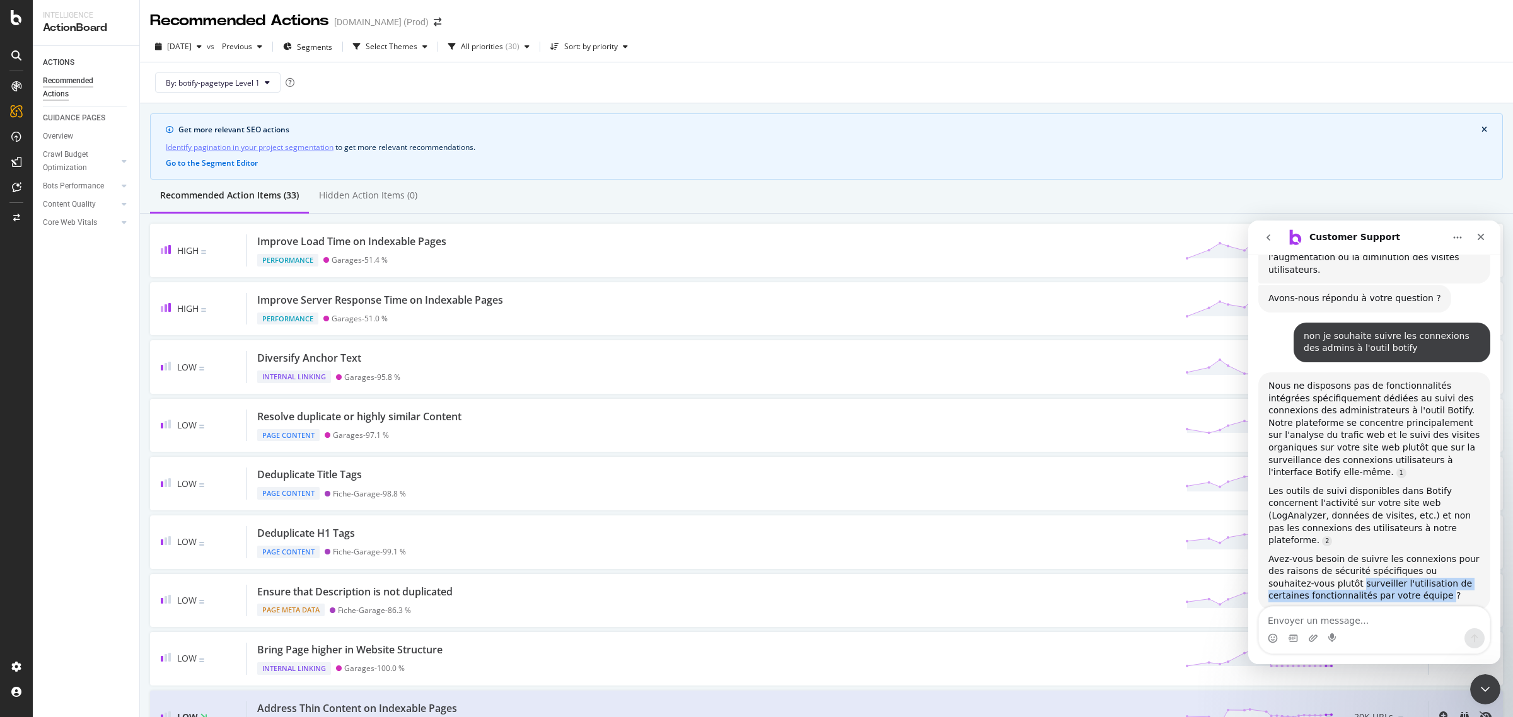
drag, startPoint x: 1396, startPoint y: 502, endPoint x: 1293, endPoint y: 485, distance: 104.8
click at [1293, 553] on div "Avez-vous besoin de suivre les connexions pour des raisons de sécurité spécifiq…" at bounding box center [1374, 577] width 212 height 49
copy div "surveiller l'utilisation de certaines fonctionnalités par votre équipe"
click at [1363, 617] on textarea "Envoyer un message..." at bounding box center [1374, 617] width 231 height 21
paste textarea "surveiller l'utilisation de certaines fonctionnalités par votre équipe"
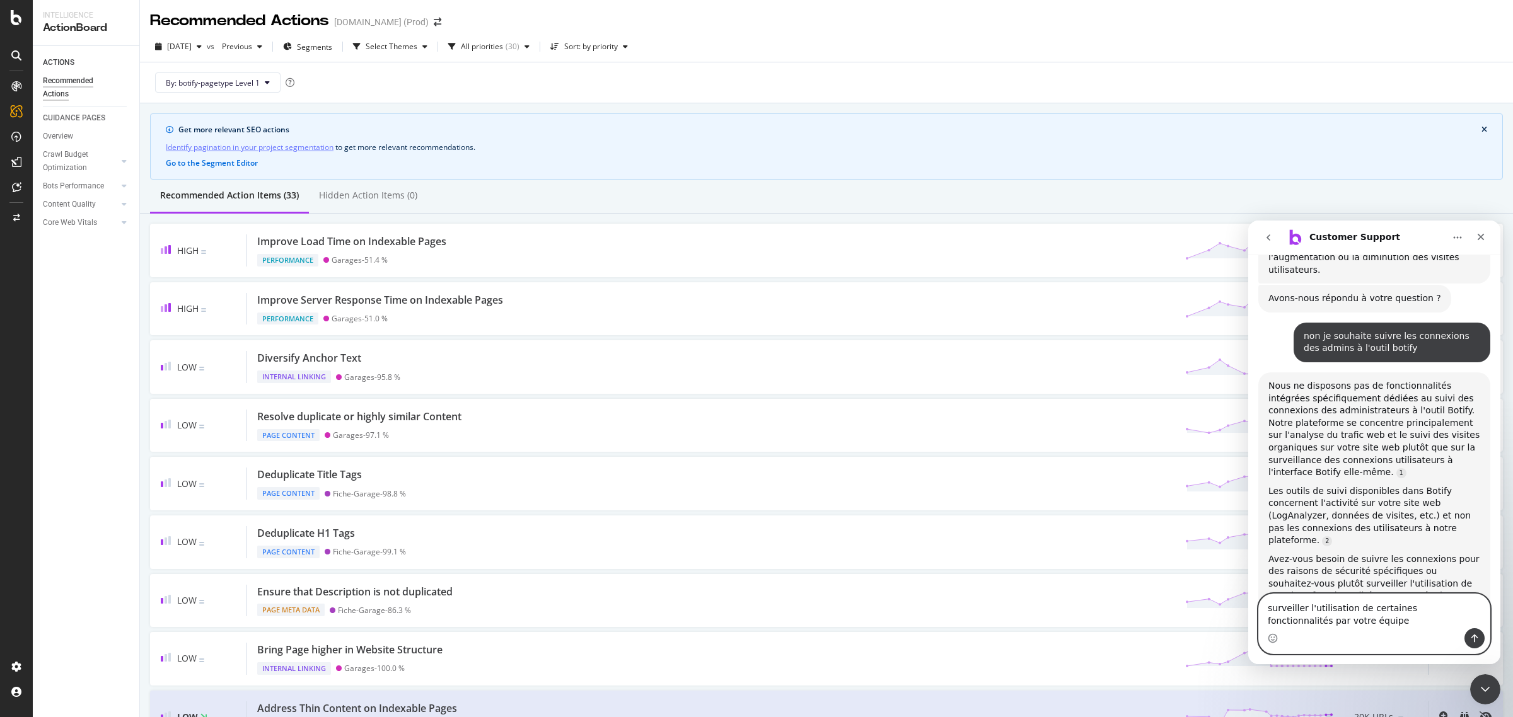
scroll to position [552, 0]
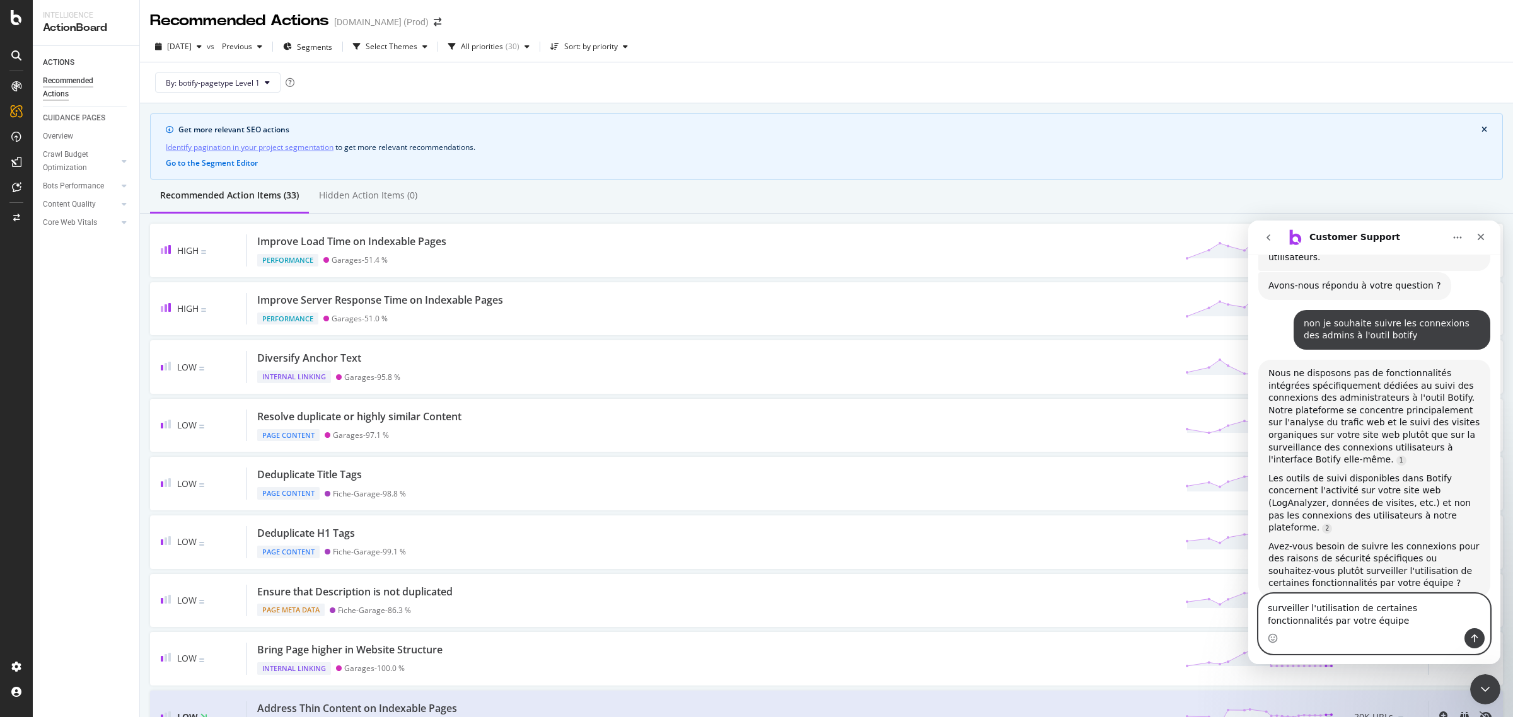
type textarea "surveiller l'utilisation de certaines fonctionnalités par votre équipe"
click at [1479, 637] on button "Envoyer un message…" at bounding box center [1474, 638] width 20 height 20
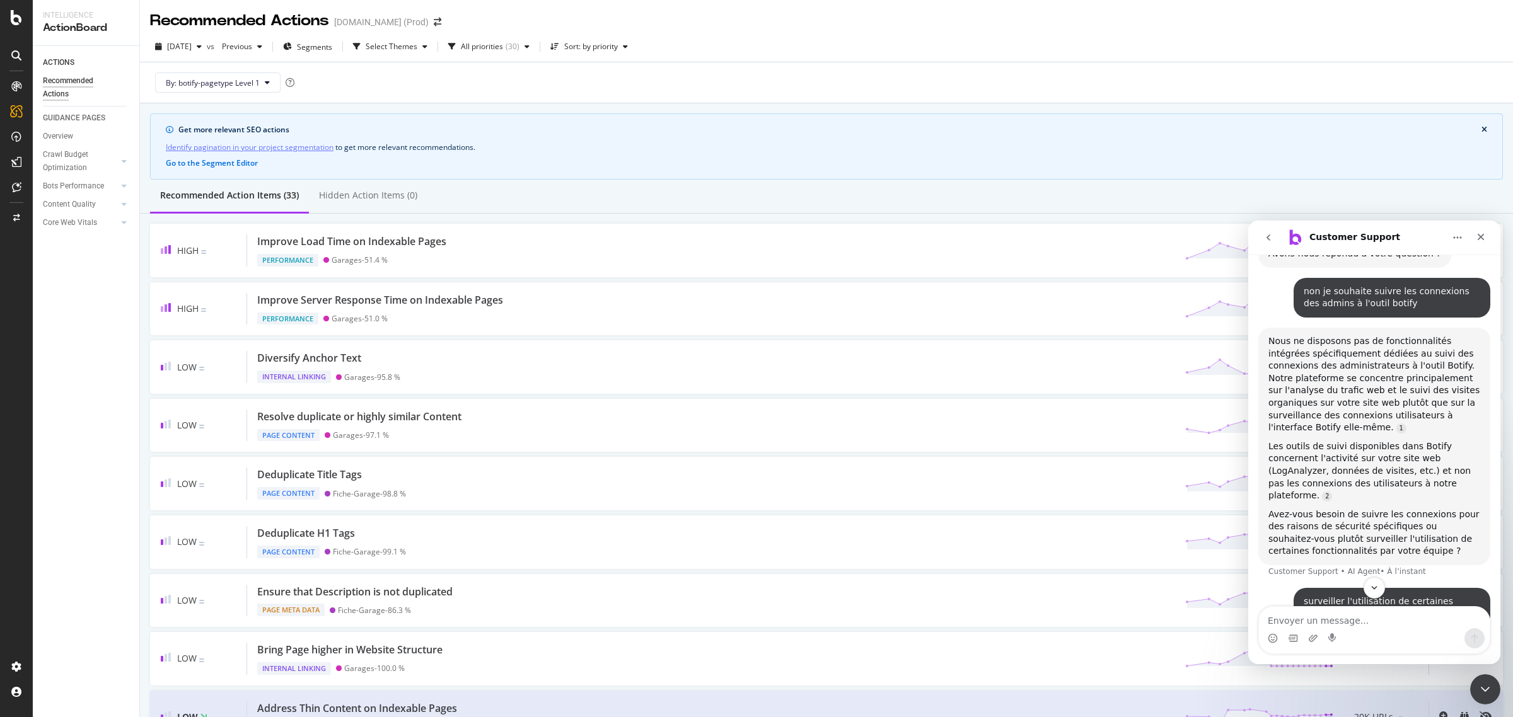
scroll to position [899, 0]
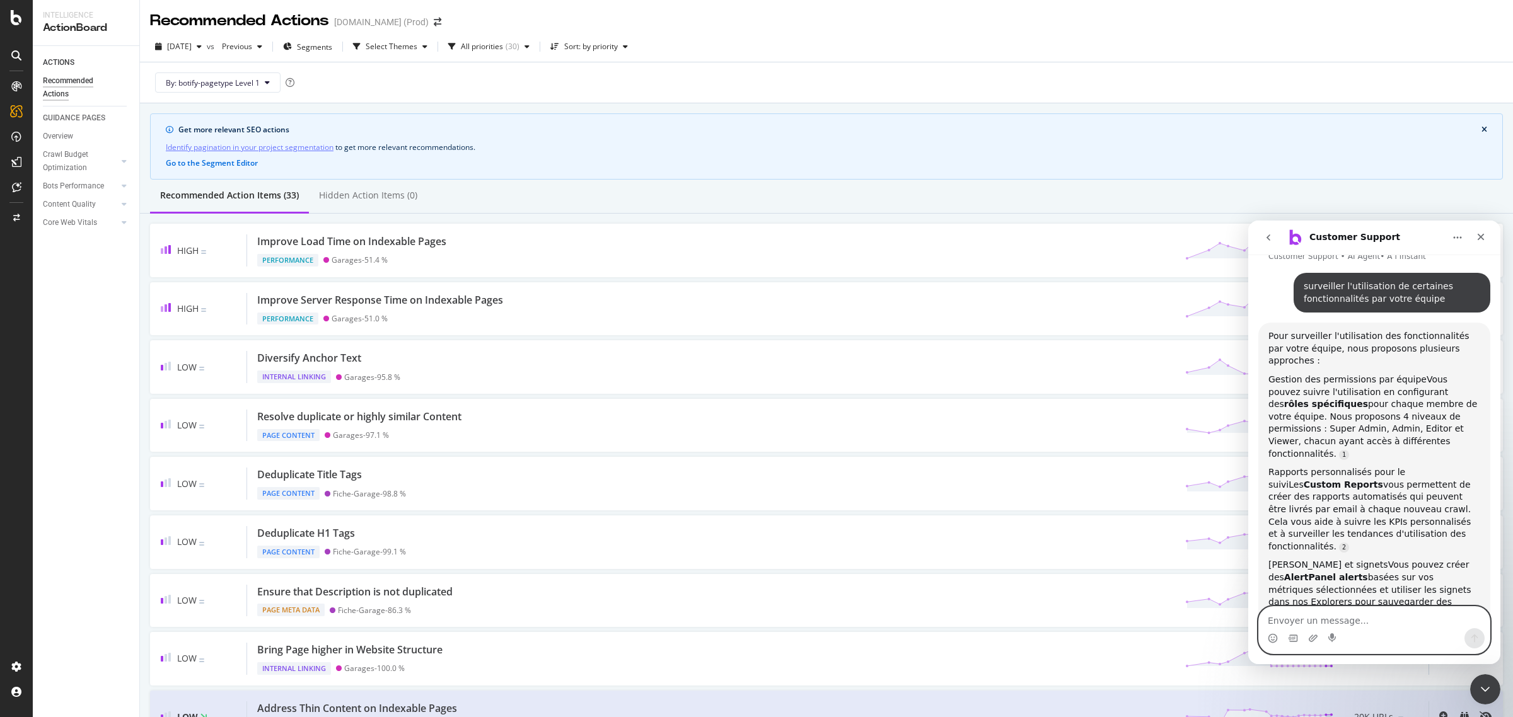
click at [1359, 619] on textarea "Envoyer un message..." at bounding box center [1374, 617] width 231 height 21
type textarea "non"
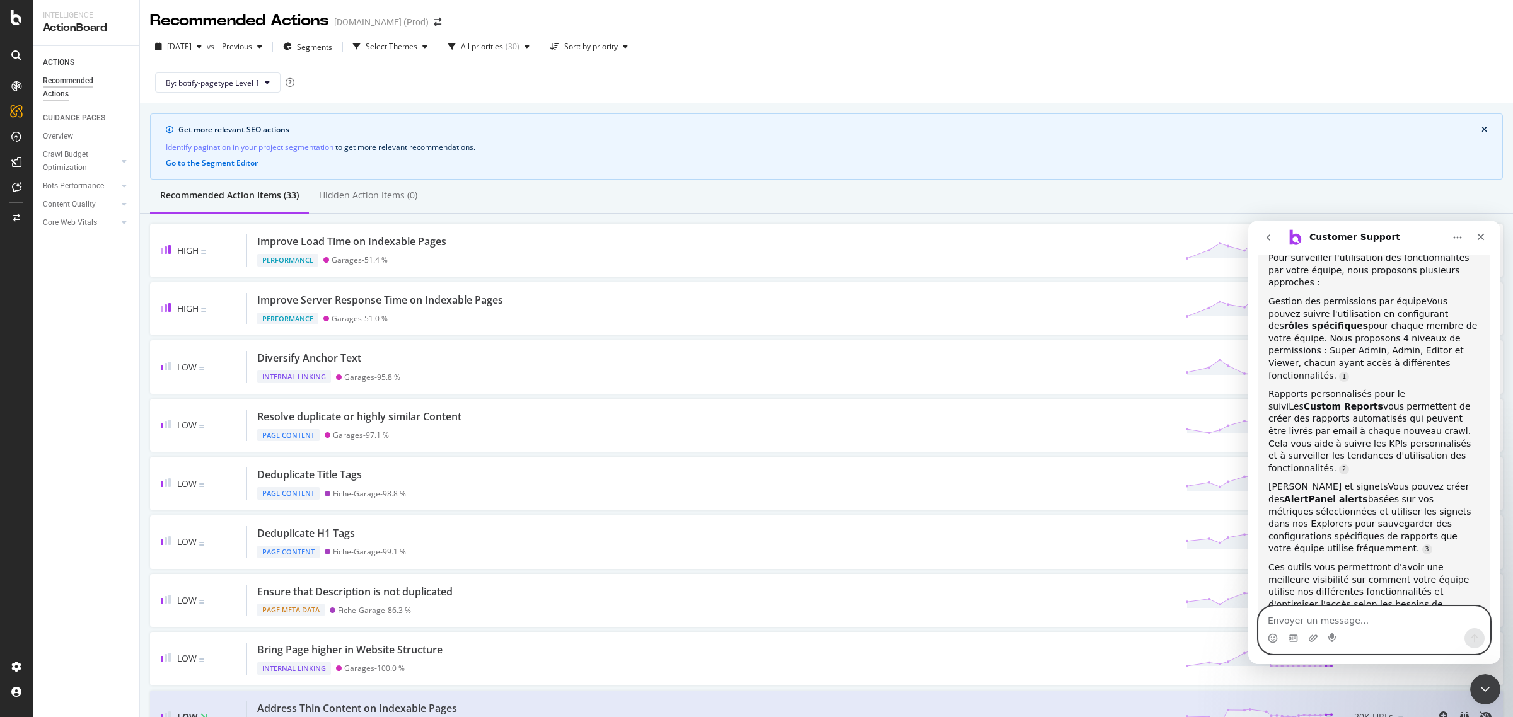
scroll to position [1024, 0]
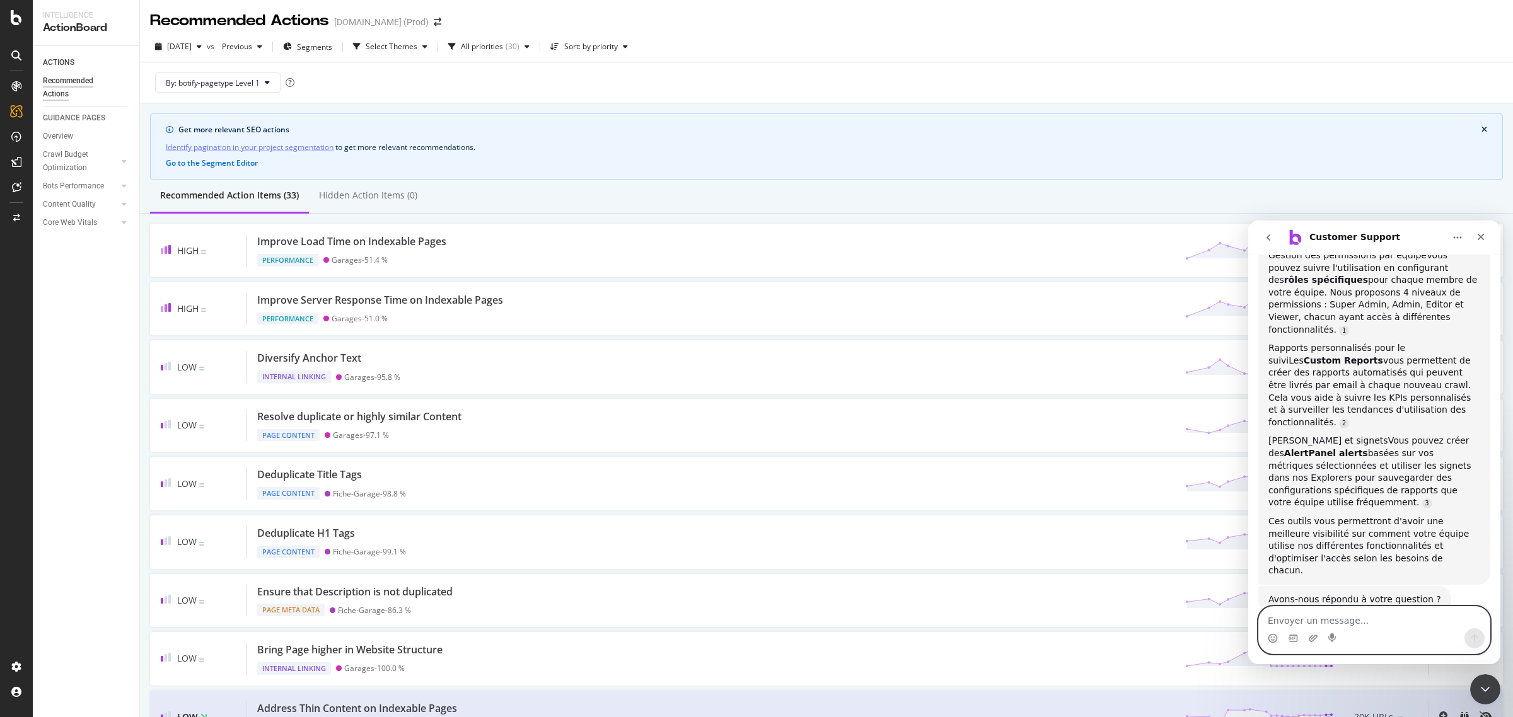
click at [1359, 616] on textarea "Envoyer un message..." at bounding box center [1374, 617] width 231 height 21
type textarea "agent humain svp ?"
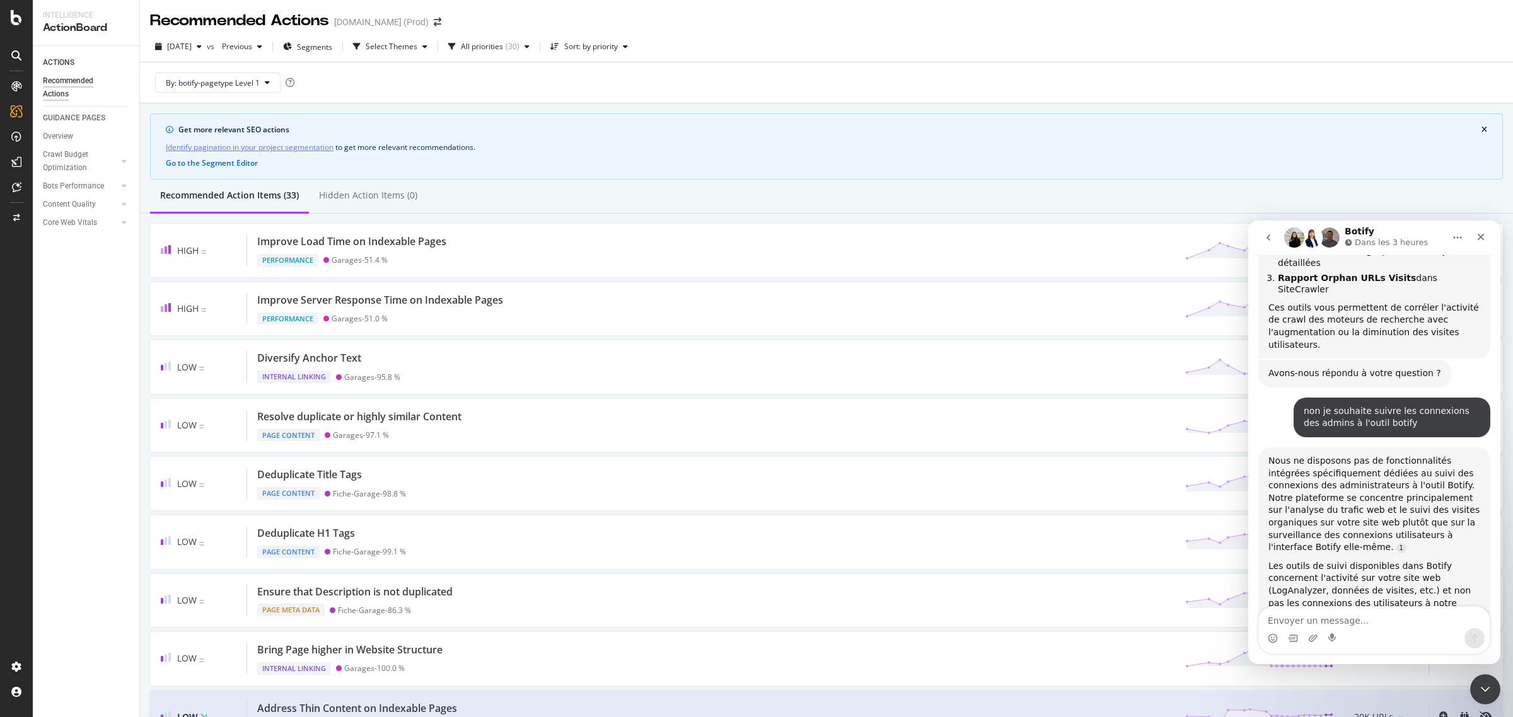
scroll to position [453, 0]
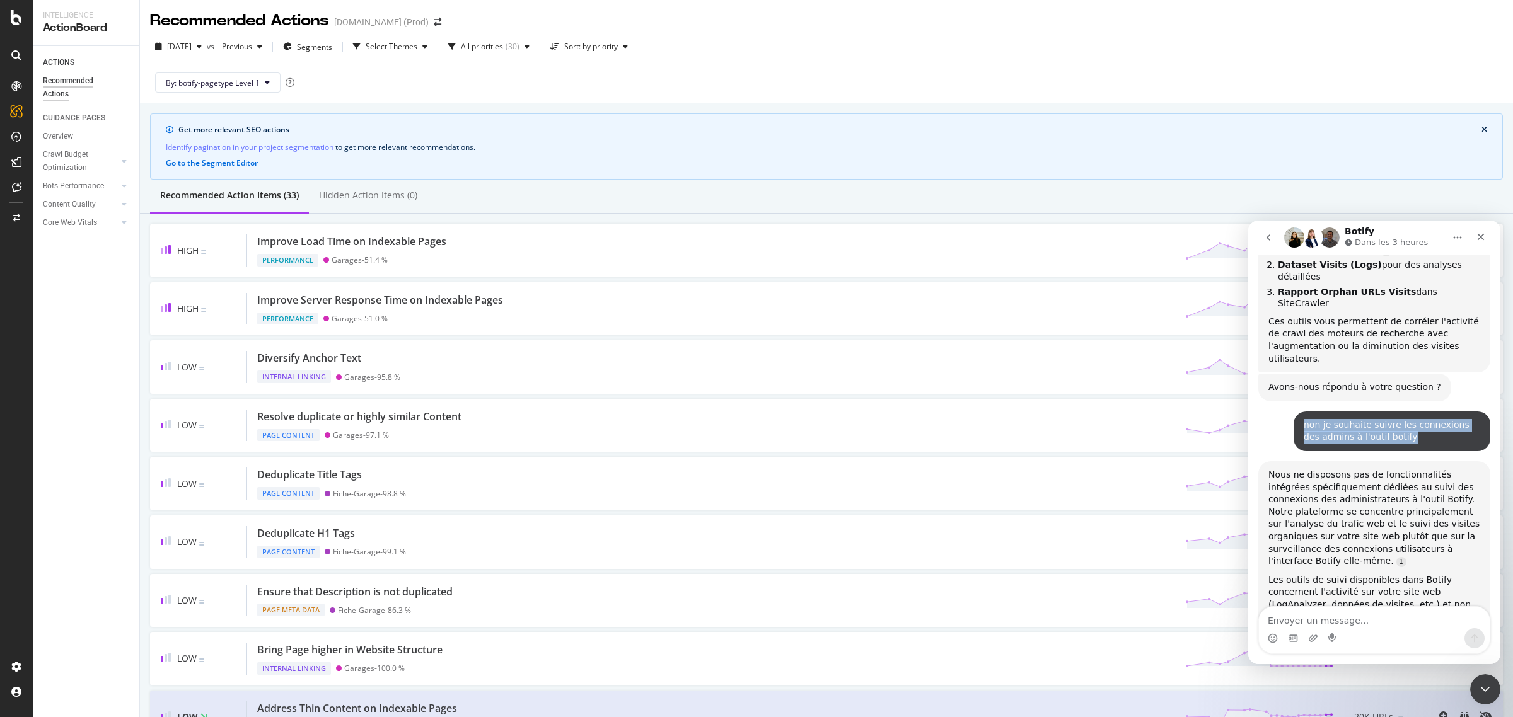
drag, startPoint x: 1390, startPoint y: 366, endPoint x: 1293, endPoint y: 347, distance: 98.1
click at [1293, 412] on div "non je souhaite suivre les connexions des admins à l'outil botify Fabien • Il y…" at bounding box center [1391, 432] width 197 height 40
copy div "non je souhaite suivre les connexions des admins à l'outil botify"
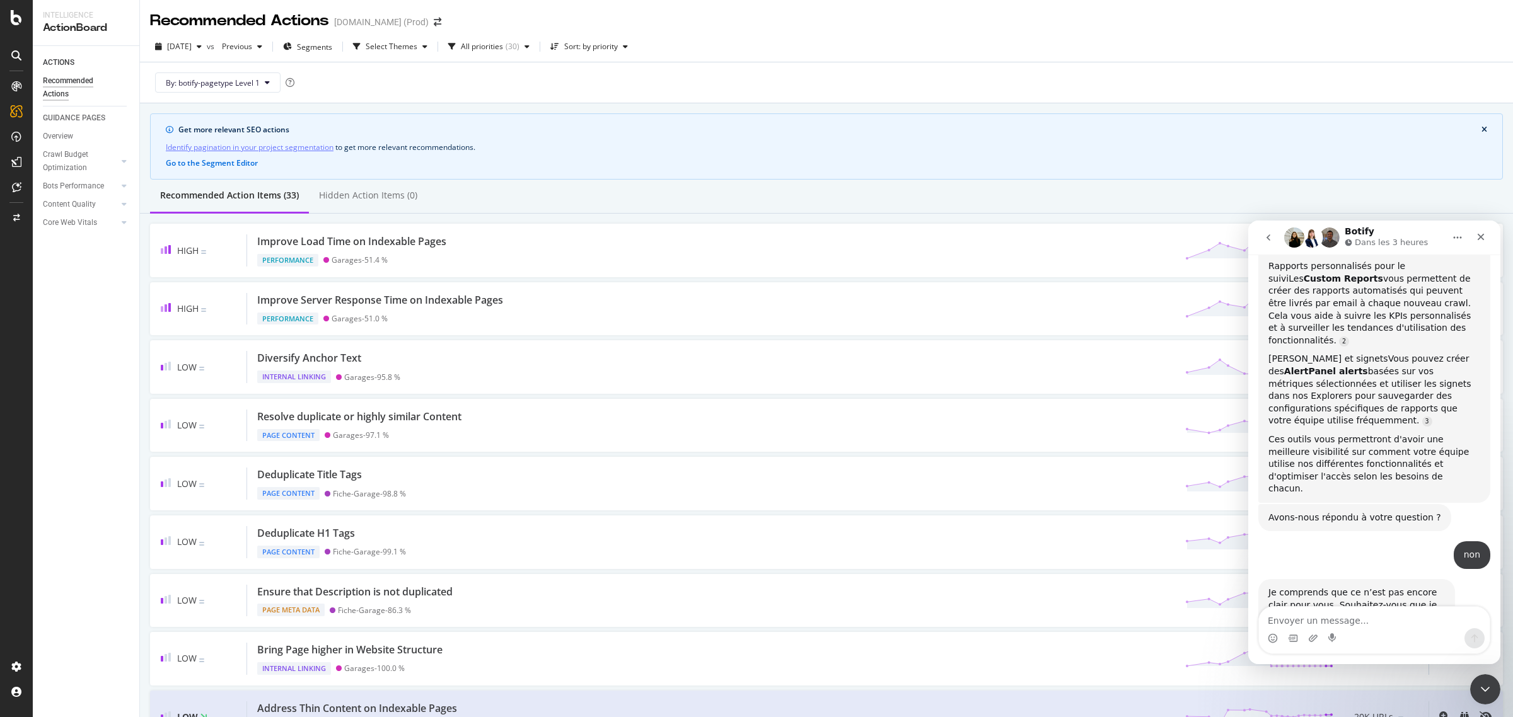
scroll to position [1160, 0]
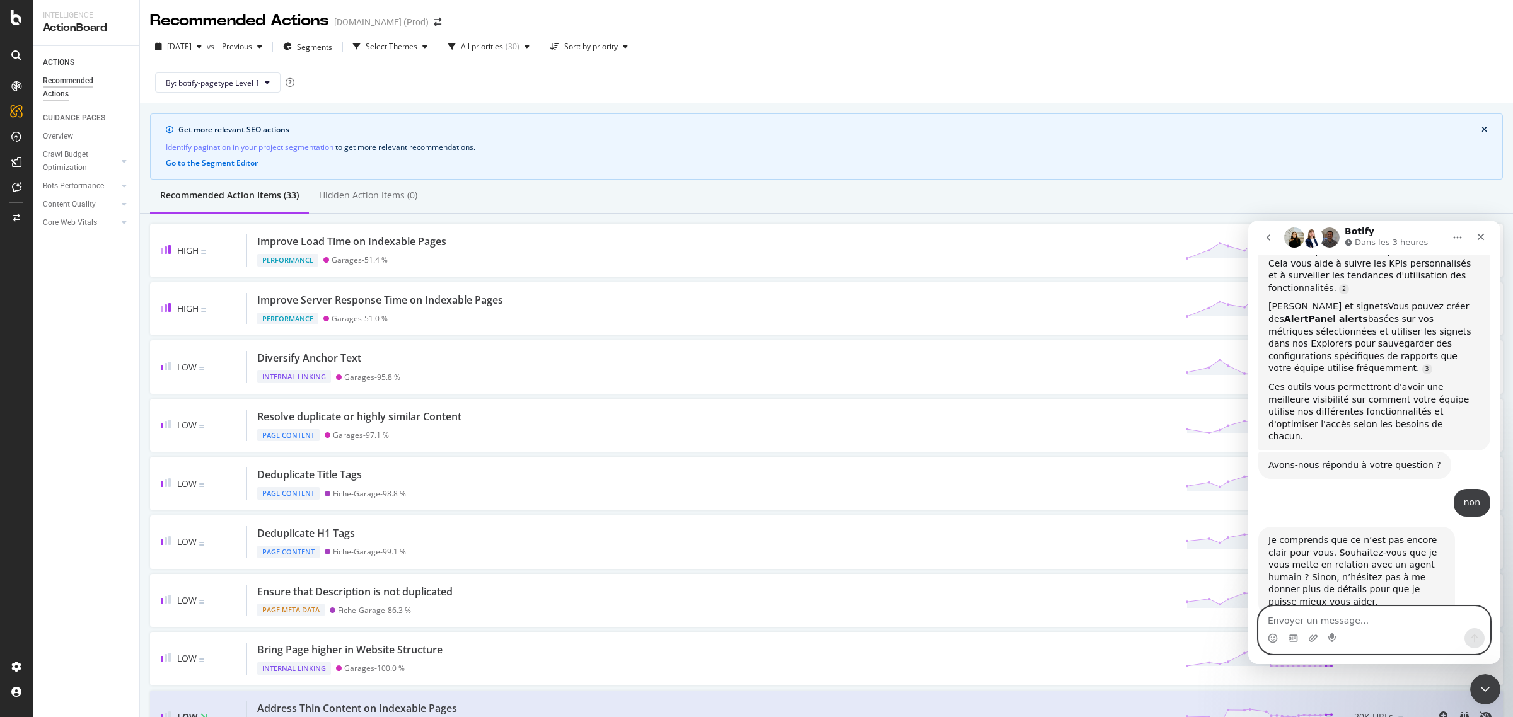
click at [1338, 618] on textarea "Envoyer un message..." at bounding box center [1374, 617] width 231 height 21
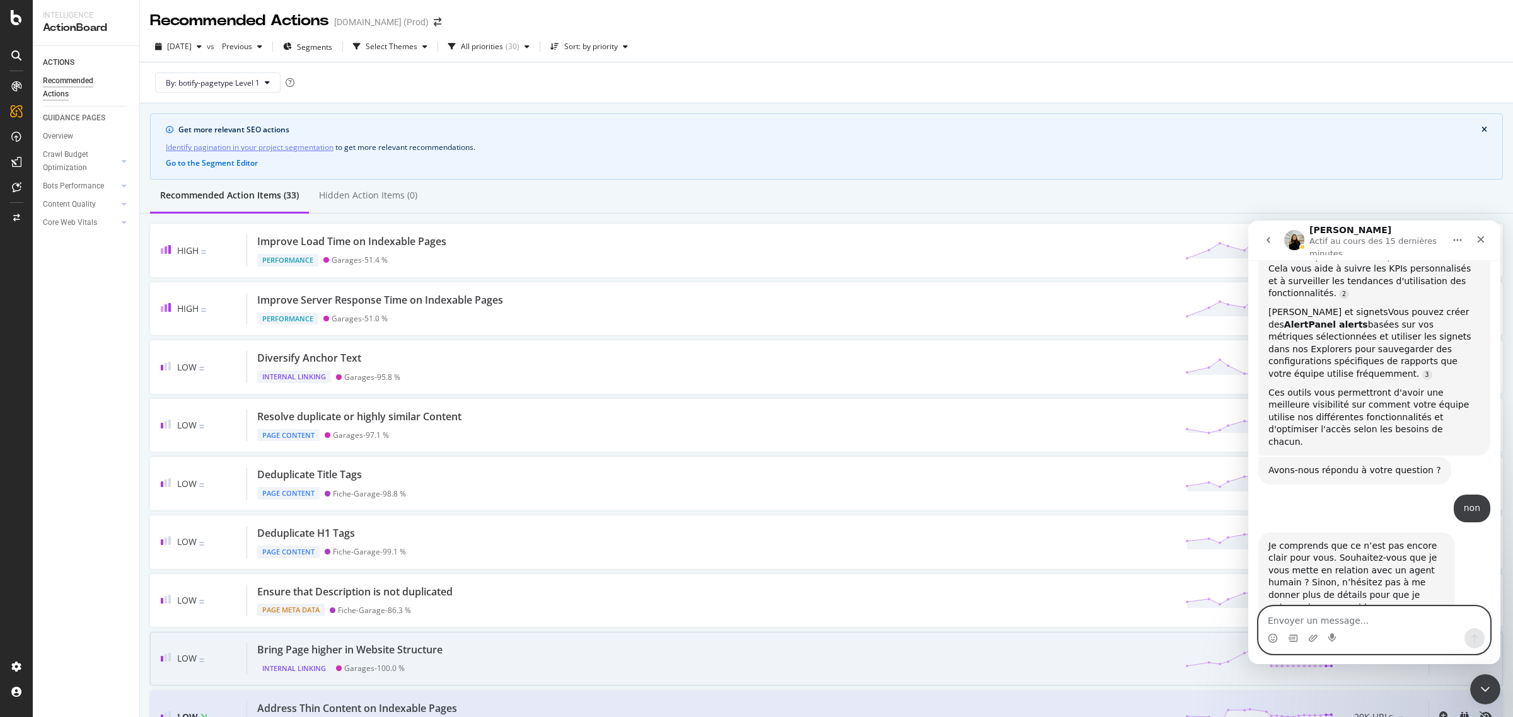
scroll to position [1258, 0]
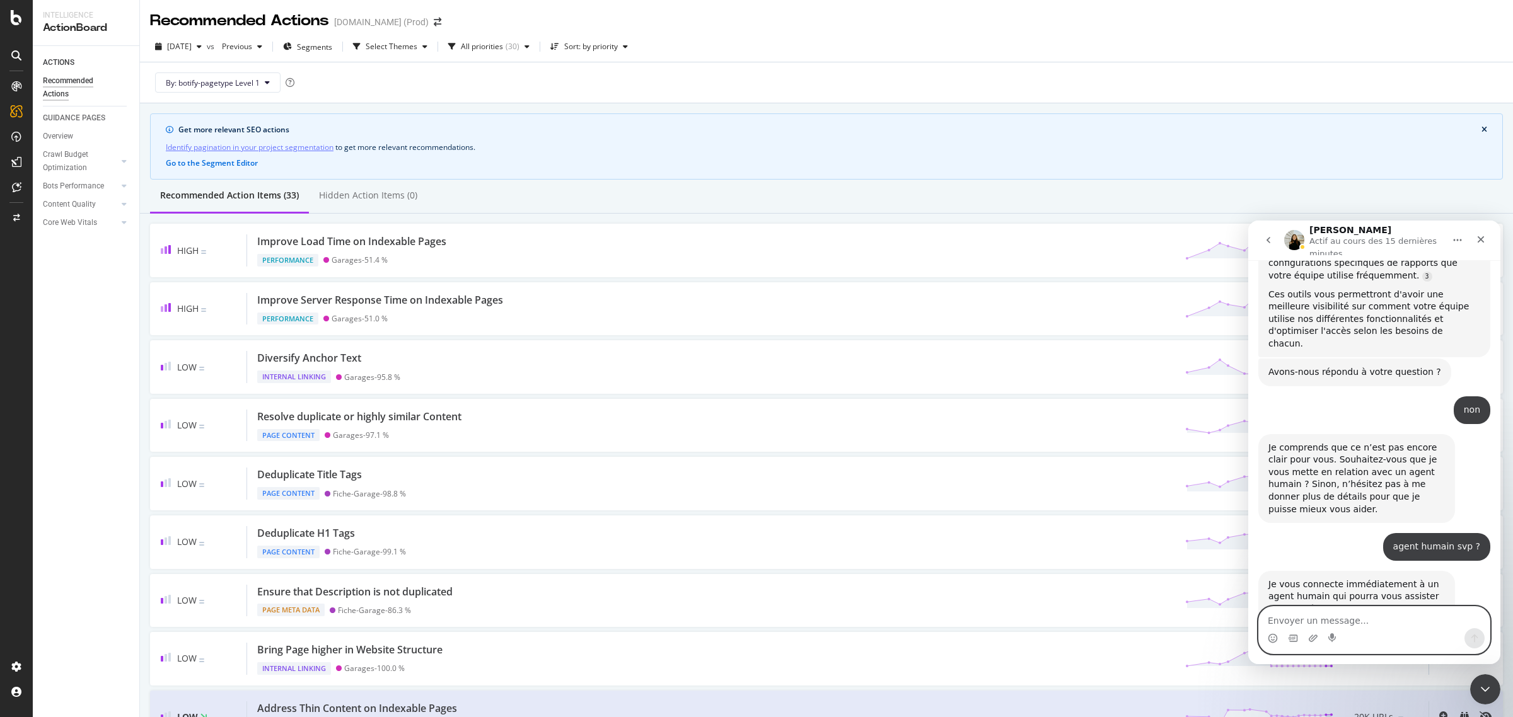
click at [1368, 614] on textarea "Envoyer un message..." at bounding box center [1374, 617] width 231 height 21
type textarea "oui exactement"
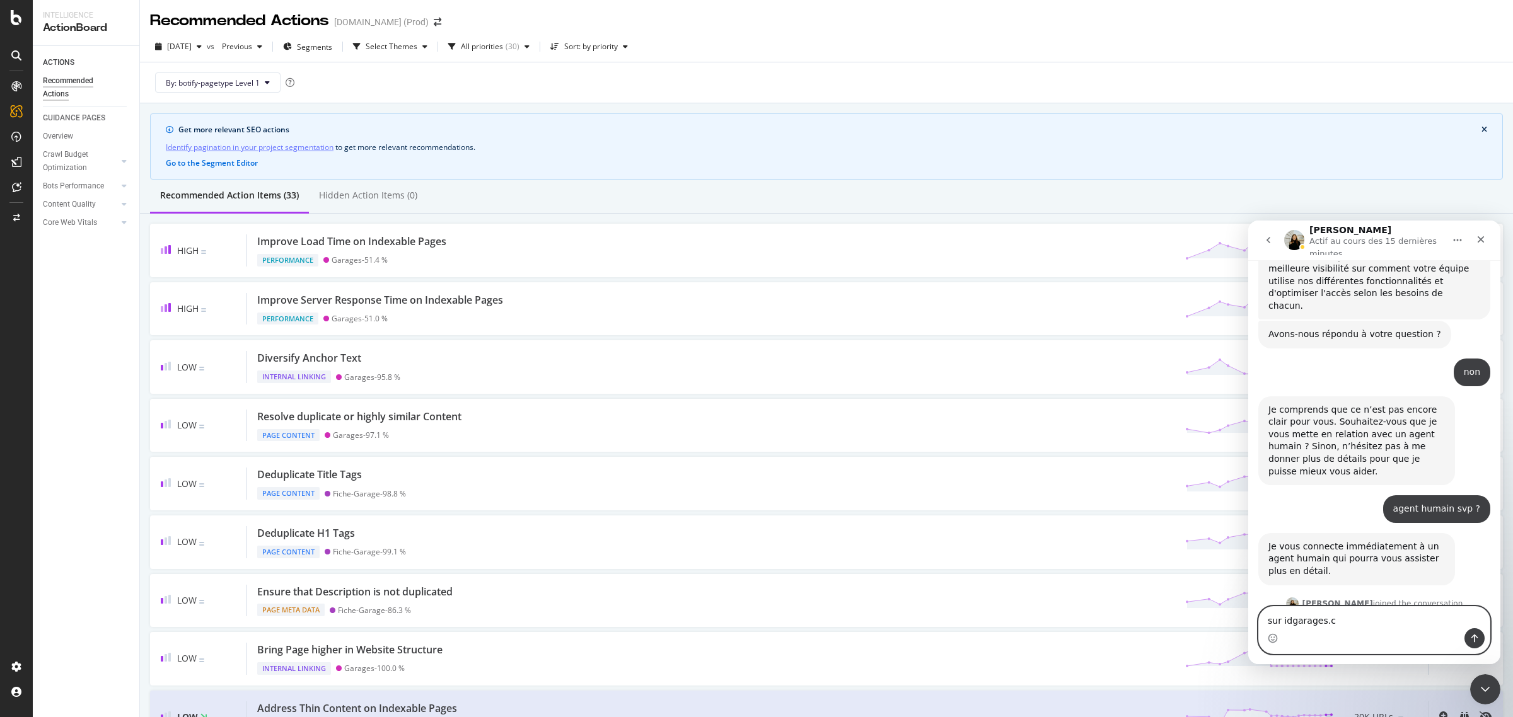
scroll to position [1290, 0]
type textarea "sur idgarages.com (prod)"
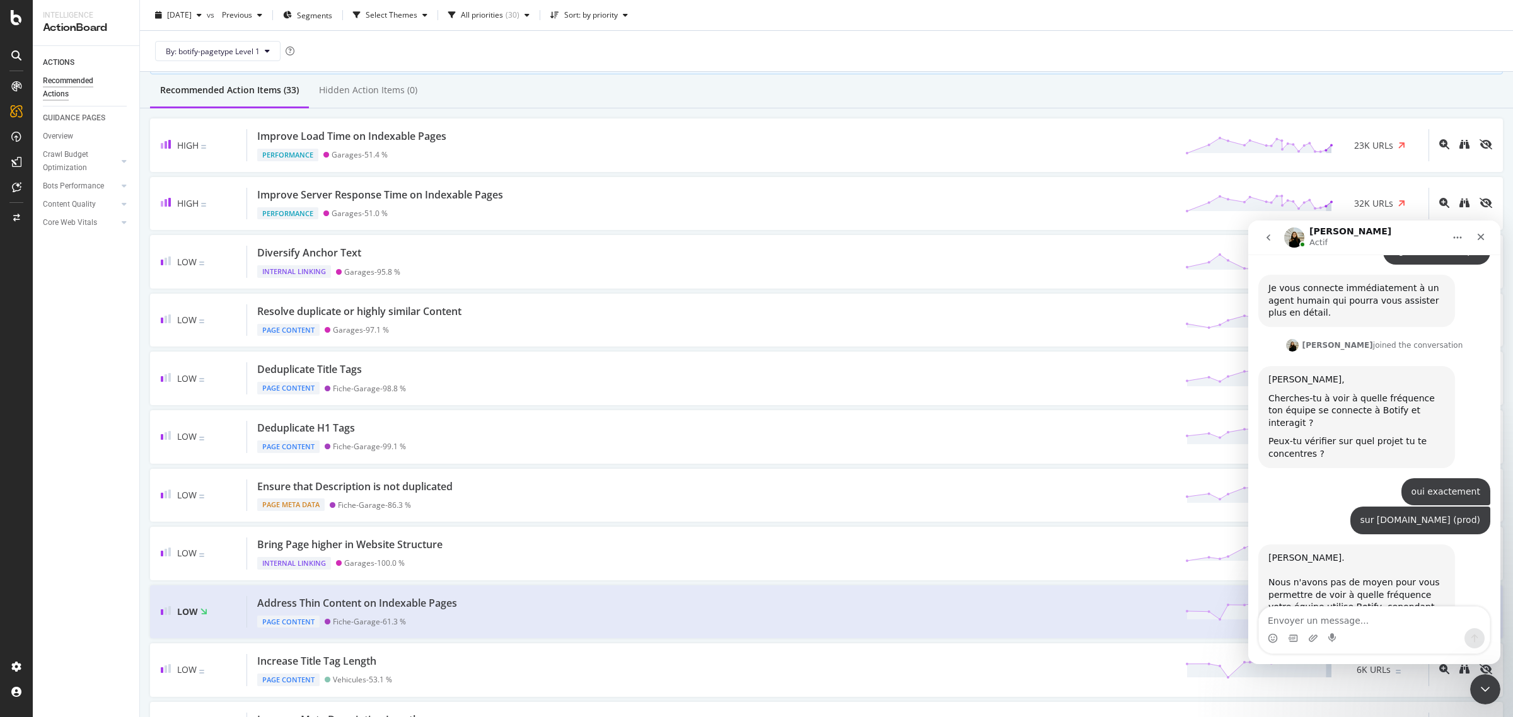
scroll to position [1554, 0]
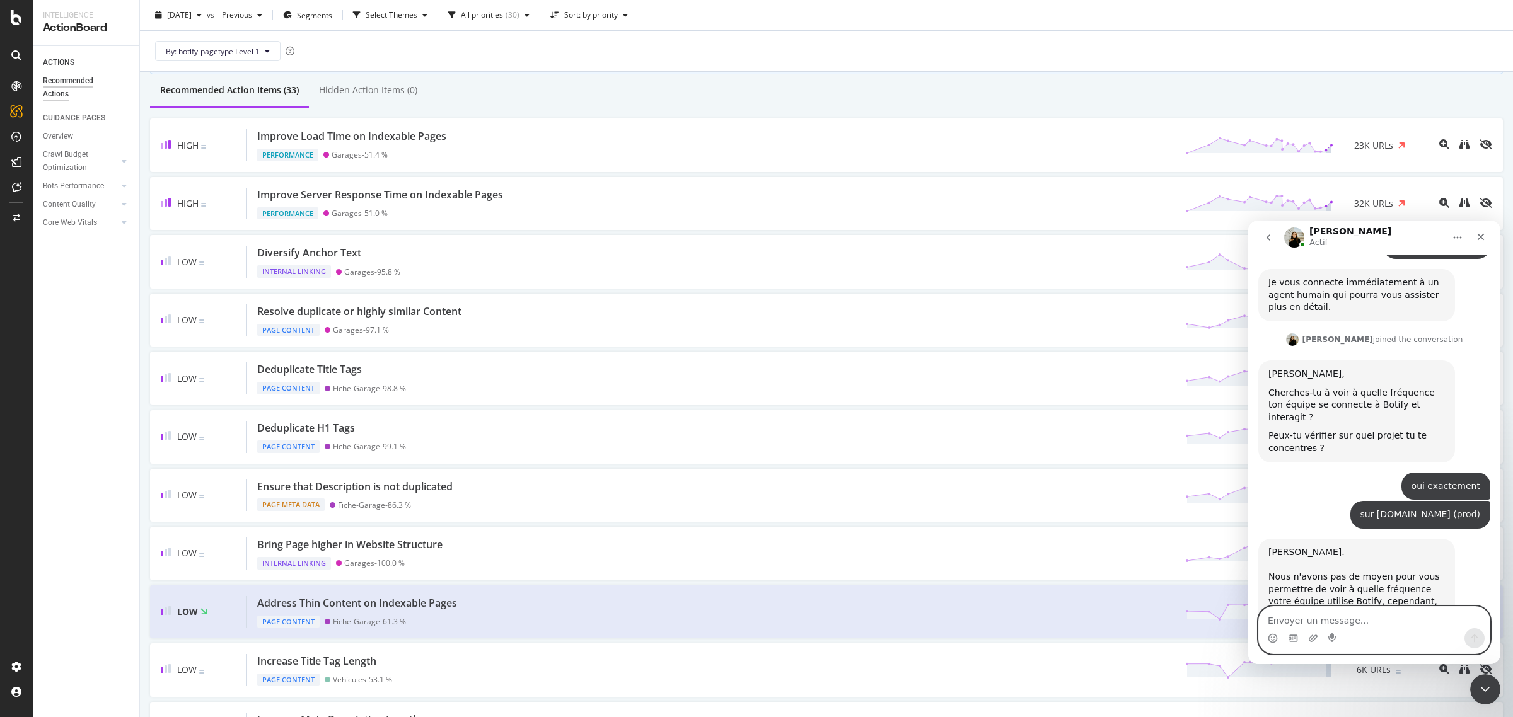
click at [1369, 618] on textarea "Envoyer un message..." at bounding box center [1374, 617] width 231 height 21
type textarea "merci. vous pouvez m'adresser cela par email ?"
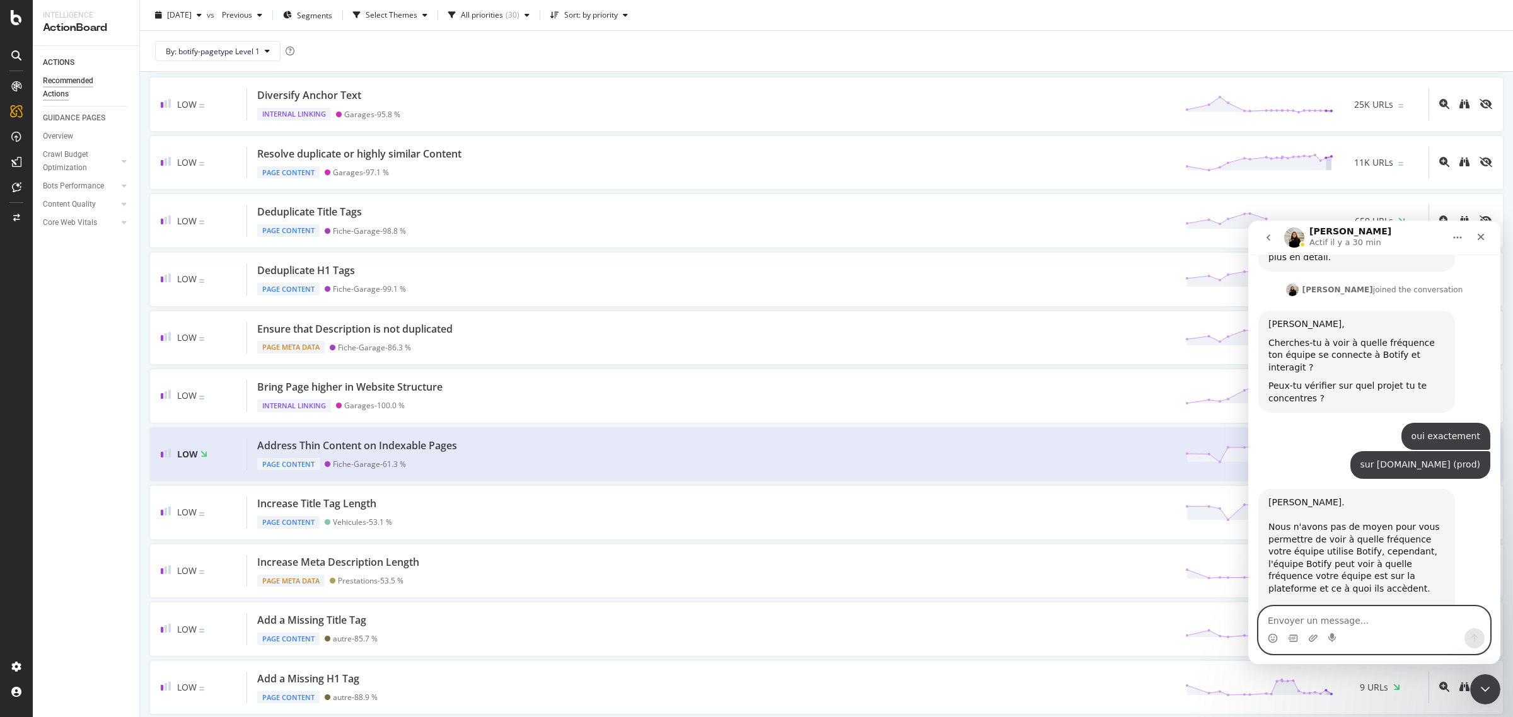
scroll to position [1666, 0]
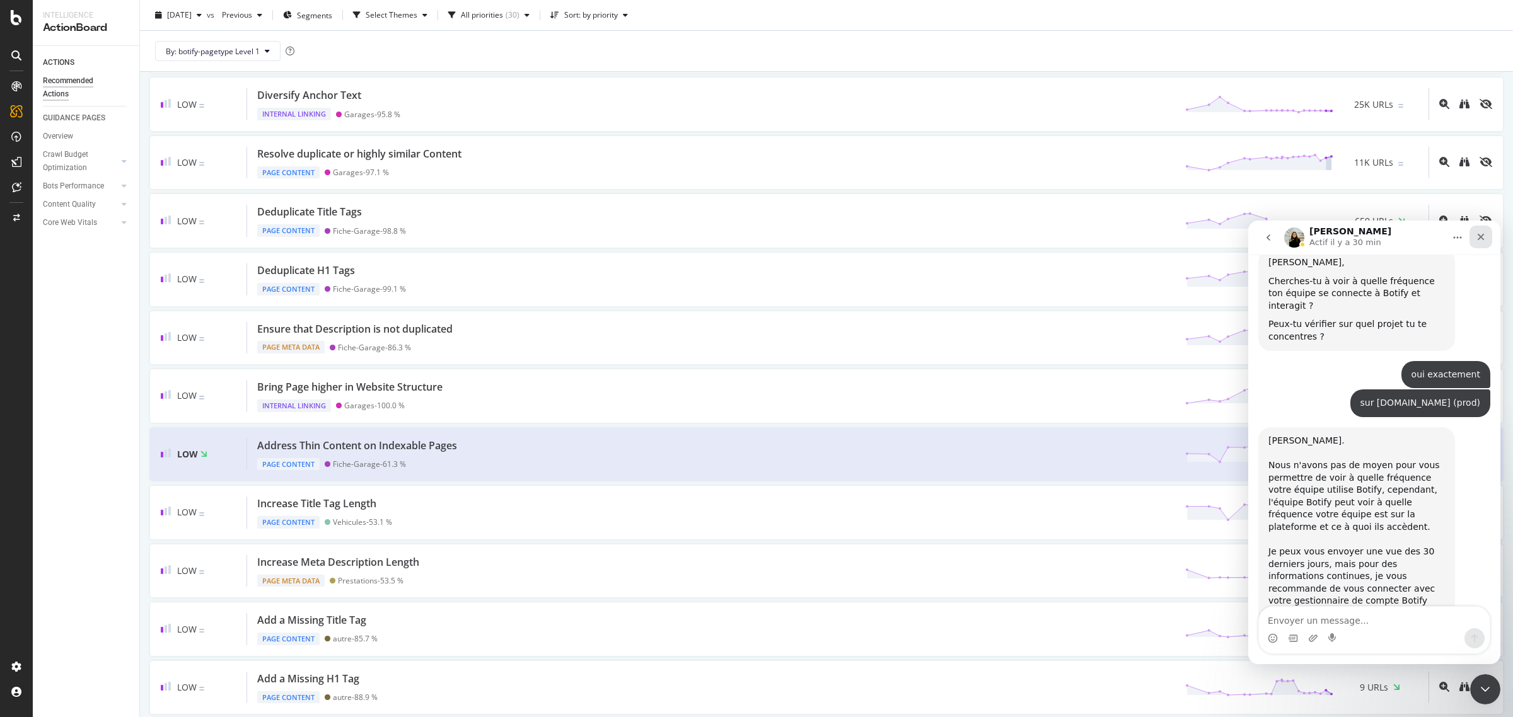
click at [1484, 239] on icon "Fermer" at bounding box center [1480, 237] width 10 height 10
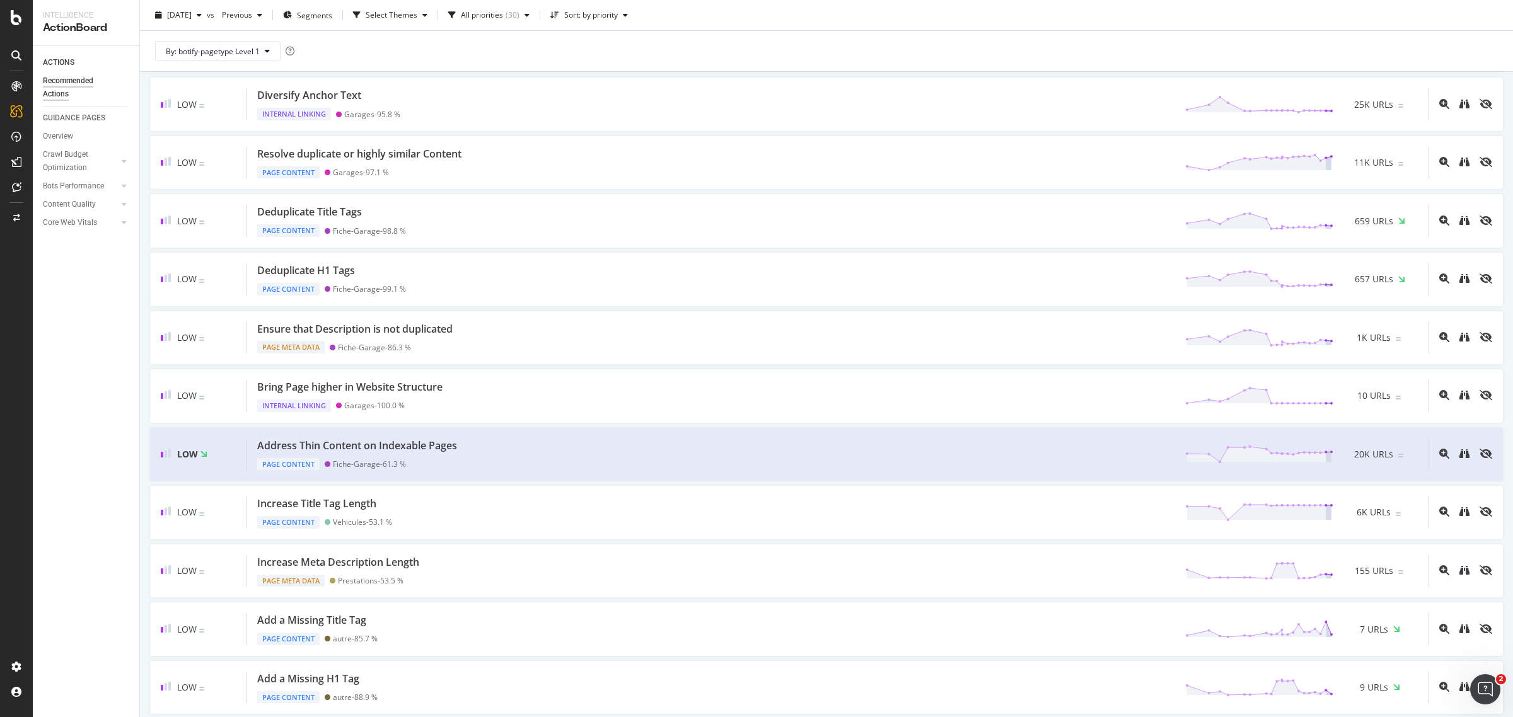
scroll to position [1674, 0]
